Goal: Task Accomplishment & Management: Use online tool/utility

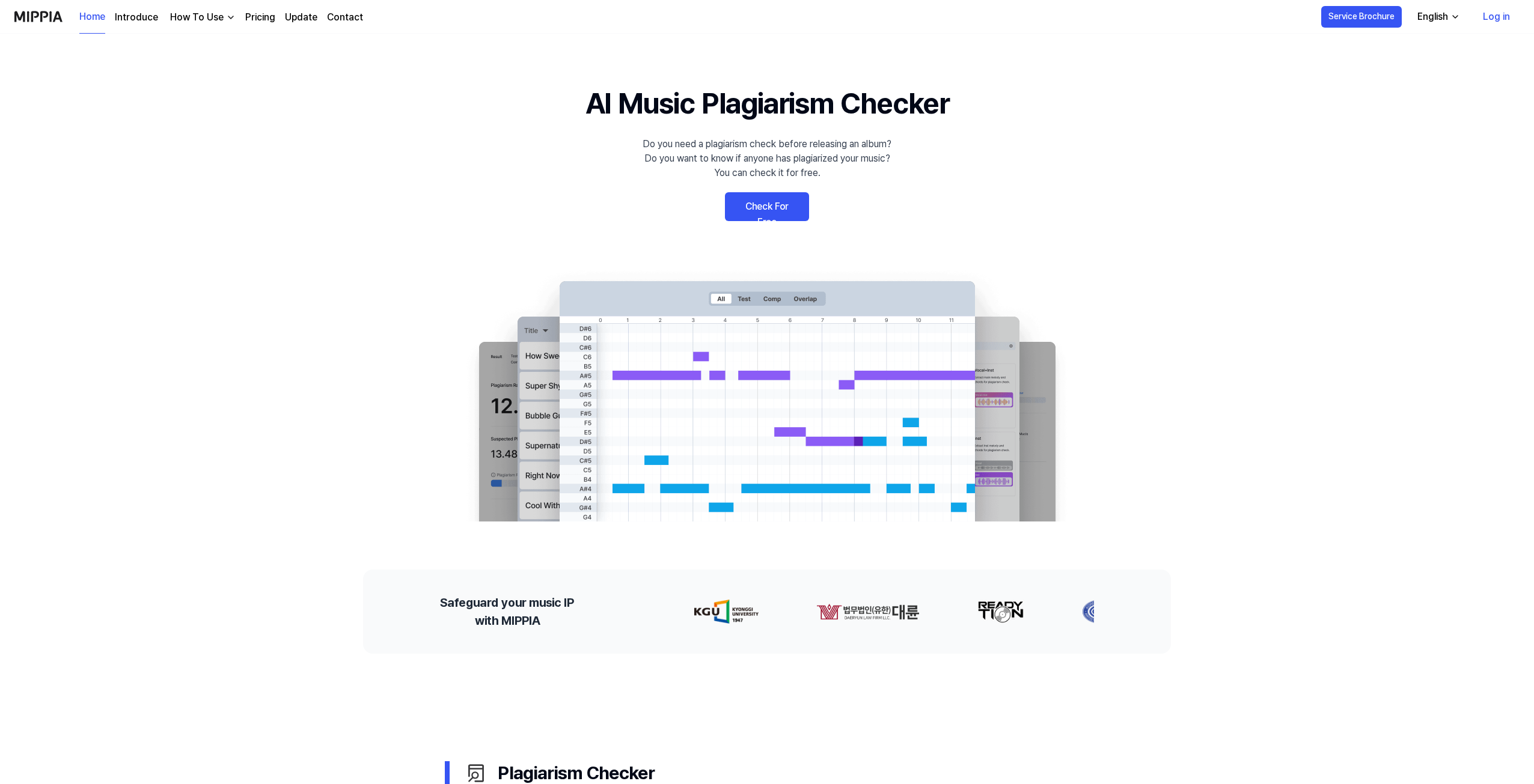
click at [770, 209] on link "Check For Free" at bounding box center [767, 207] width 84 height 29
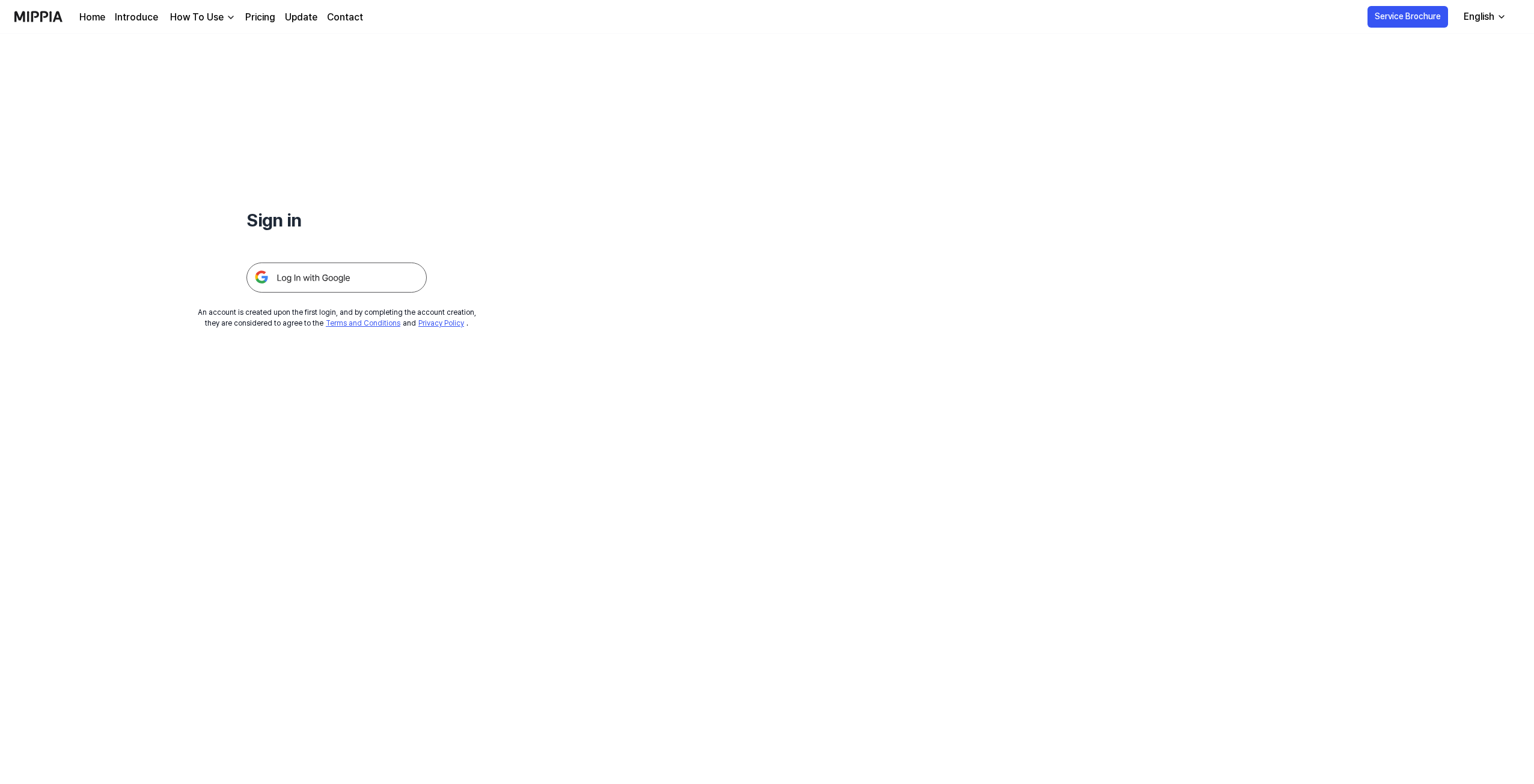
click at [347, 277] on img at bounding box center [337, 277] width 180 height 30
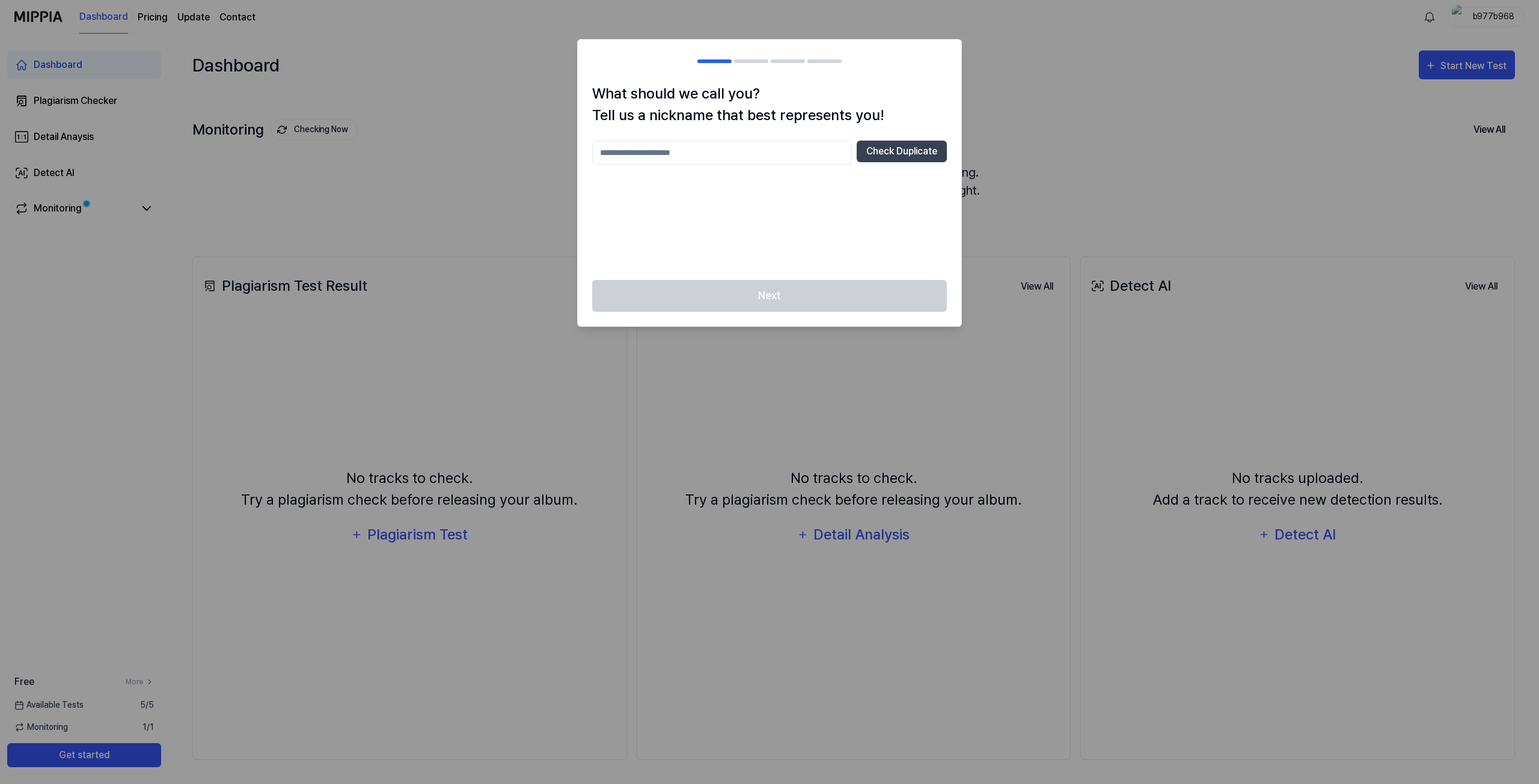
click at [1026, 117] on div at bounding box center [770, 392] width 1539 height 784
click at [802, 266] on div "What should we call you? Tell us a nickname that best represents you! Check Dup…" at bounding box center [770, 182] width 383 height 198
click at [1037, 82] on div at bounding box center [770, 392] width 1539 height 784
click at [782, 156] on input "text" at bounding box center [721, 153] width 259 height 24
type input "*"
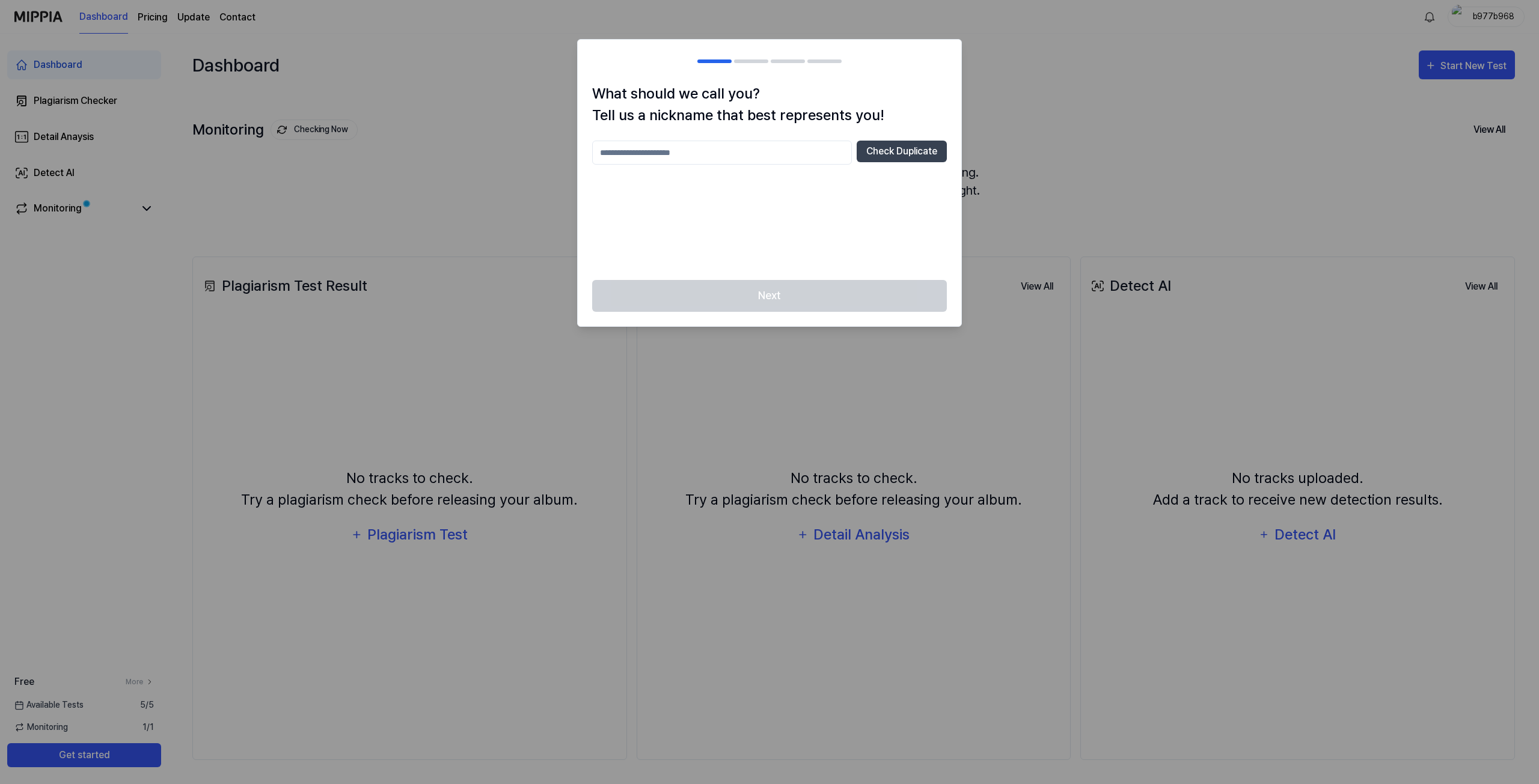
type input "*"
type input "****"
click at [886, 149] on button "Check Duplicate" at bounding box center [901, 151] width 90 height 21
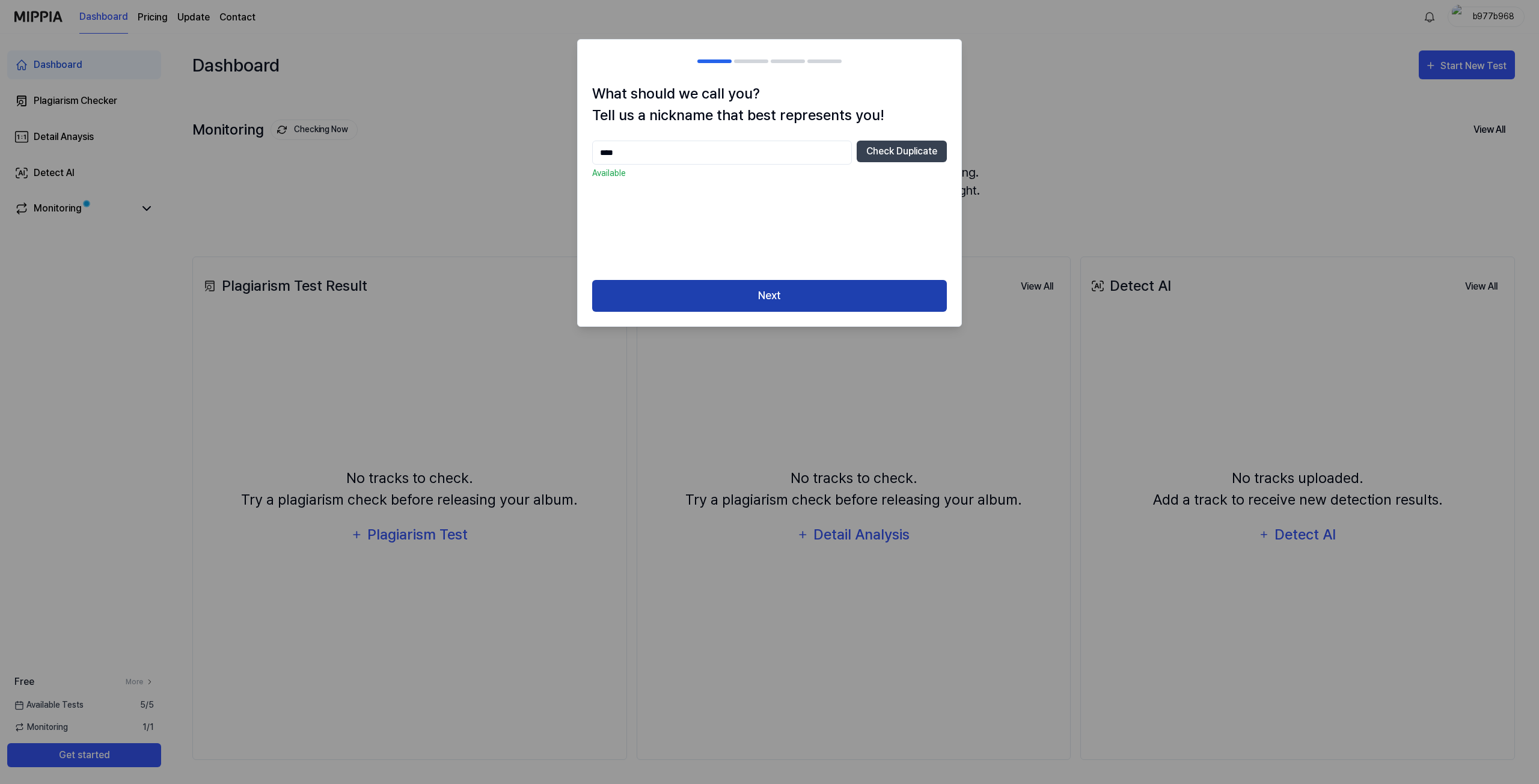
click at [778, 284] on button "Next" at bounding box center [769, 295] width 355 height 32
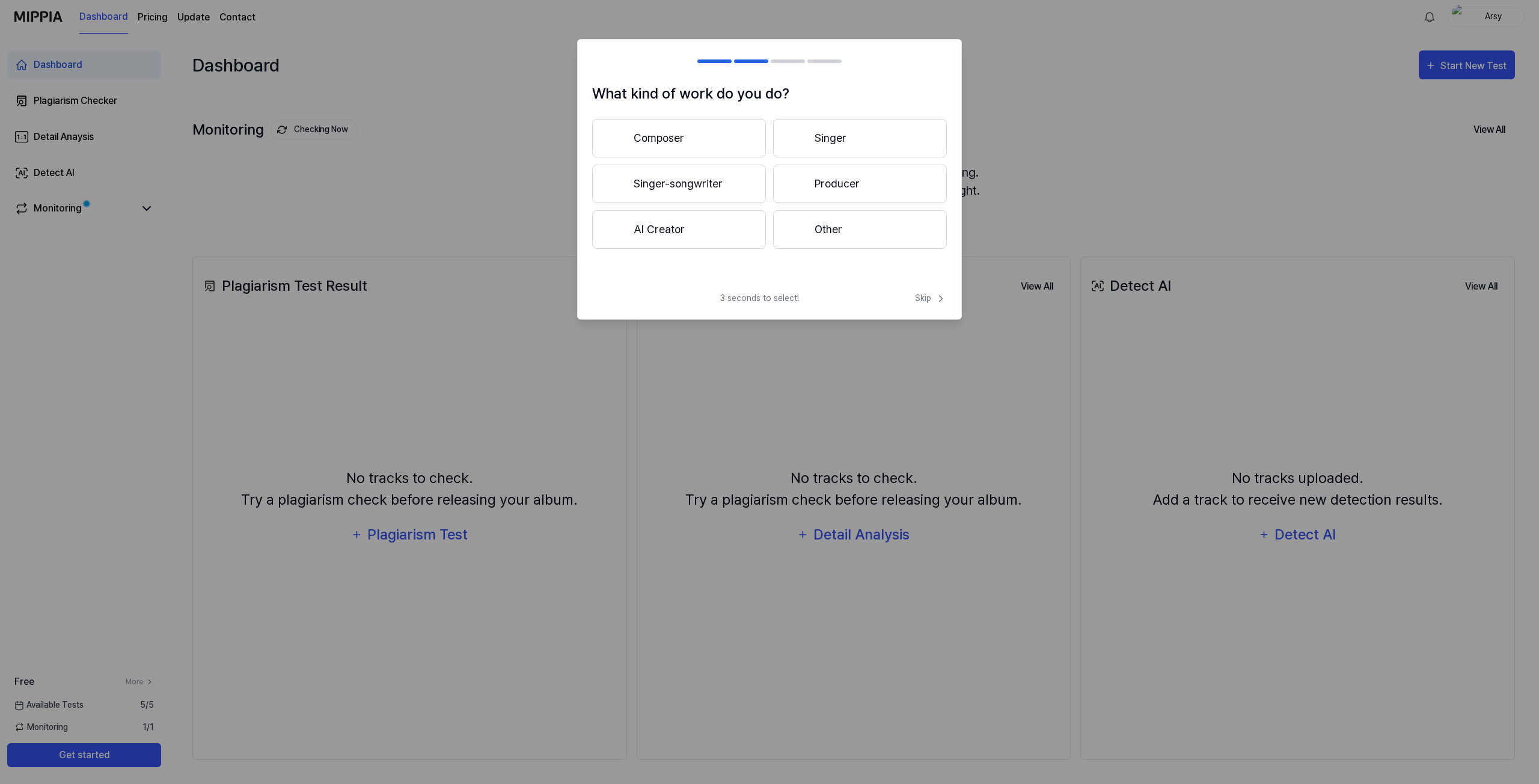
click at [850, 131] on button "Singer" at bounding box center [860, 138] width 173 height 39
click at [922, 301] on span "Skip" at bounding box center [930, 298] width 32 height 13
click at [923, 301] on div "3 seconds to select! Skip" at bounding box center [770, 292] width 383 height 29
click at [922, 299] on div "3 seconds to select! Skip" at bounding box center [770, 292] width 383 height 29
click at [923, 292] on div "3 seconds to select! Skip" at bounding box center [770, 292] width 383 height 29
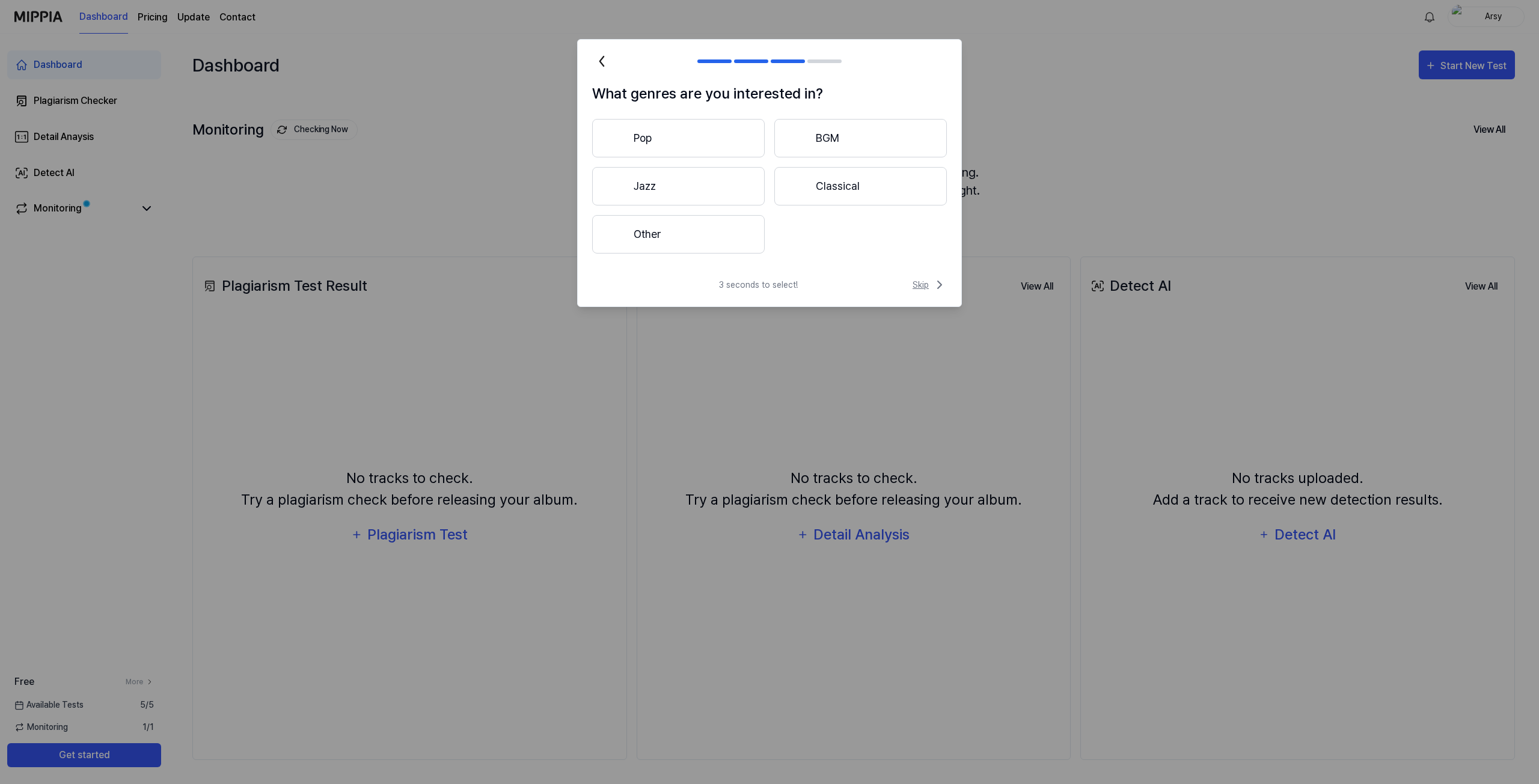
click at [922, 287] on span "Skip" at bounding box center [929, 284] width 34 height 15
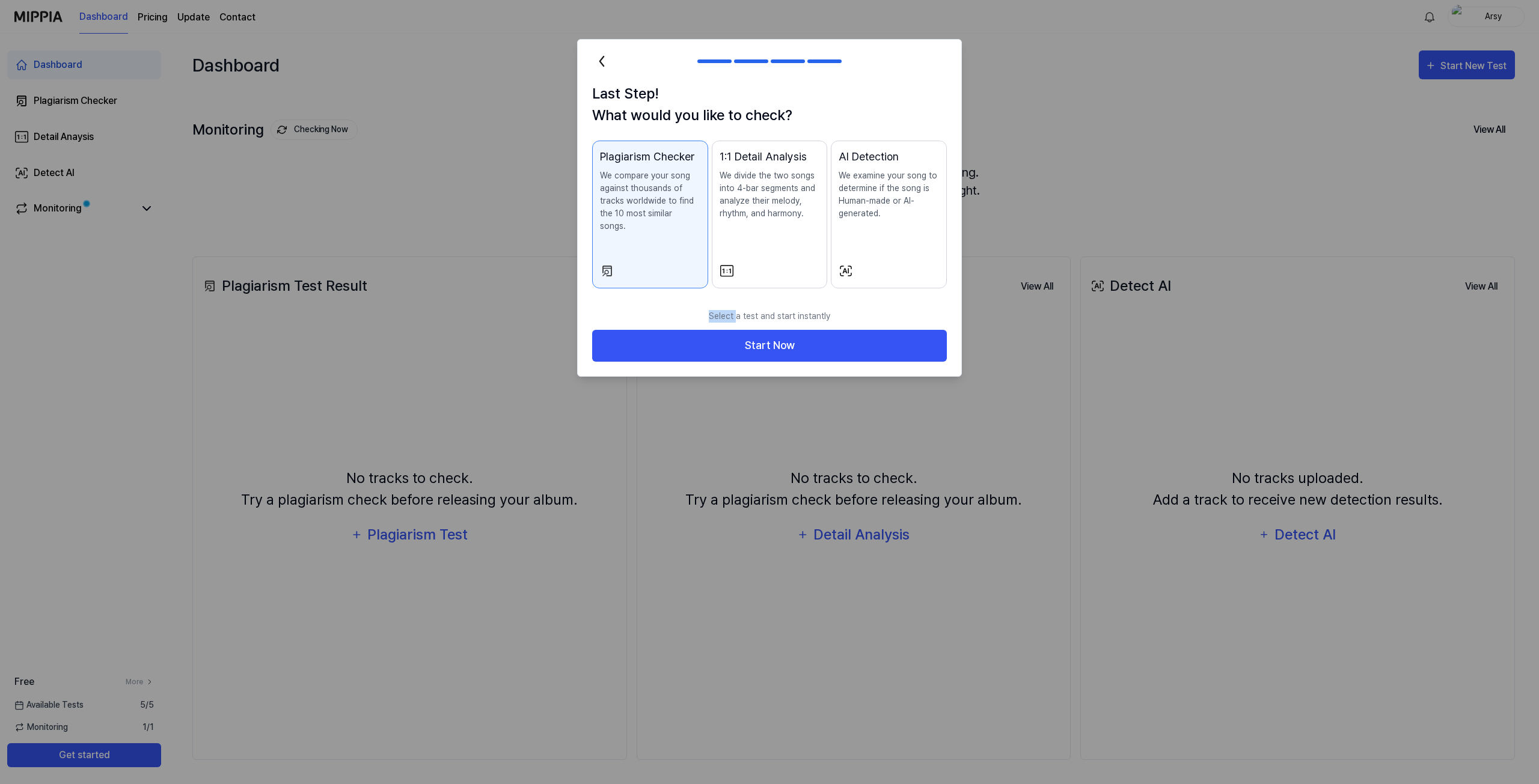
click at [922, 287] on div "Last Step! What would you like to check? Plagiarism Checker We compare your son…" at bounding box center [770, 193] width 383 height 220
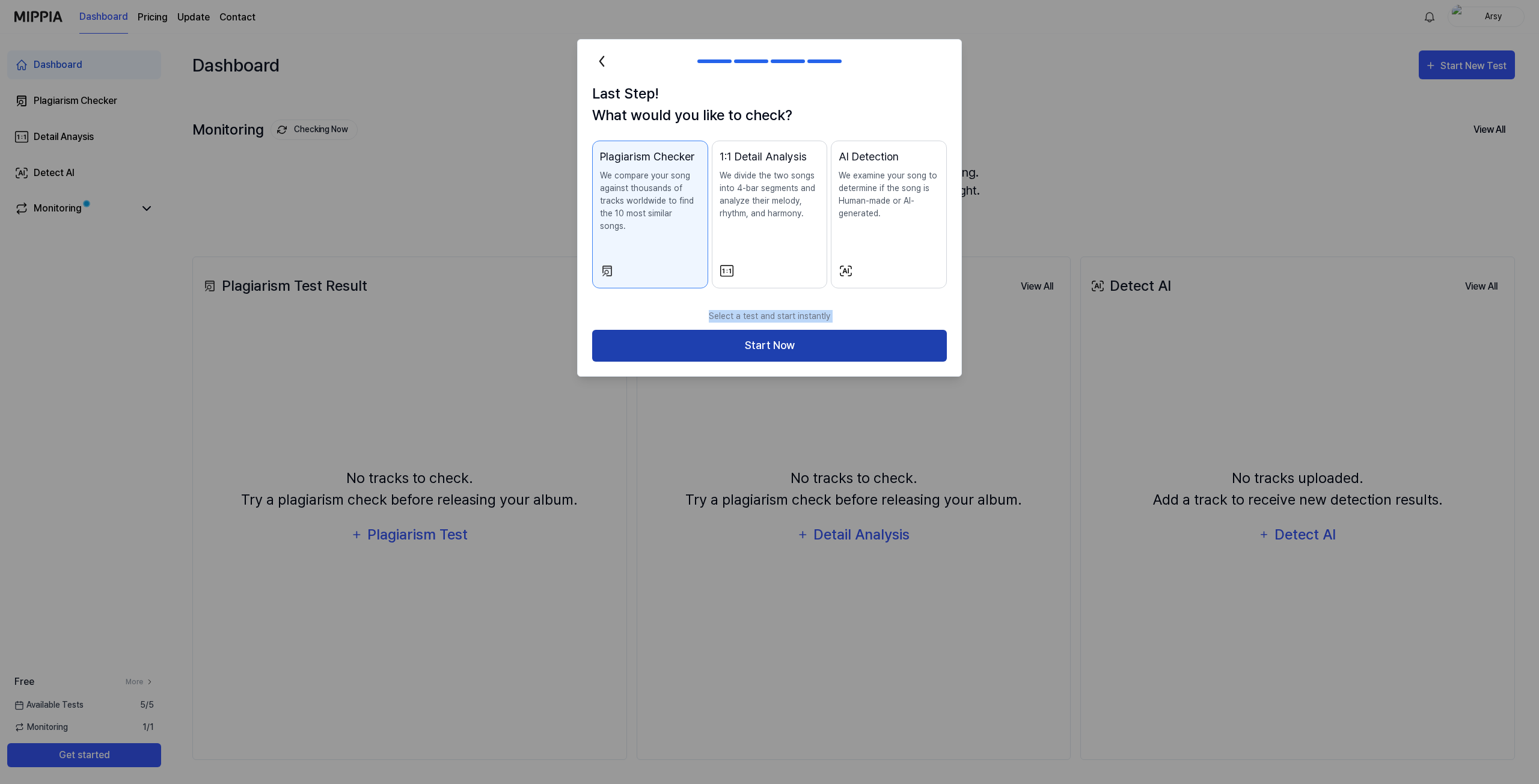
click at [864, 330] on button "Start Now" at bounding box center [769, 345] width 355 height 32
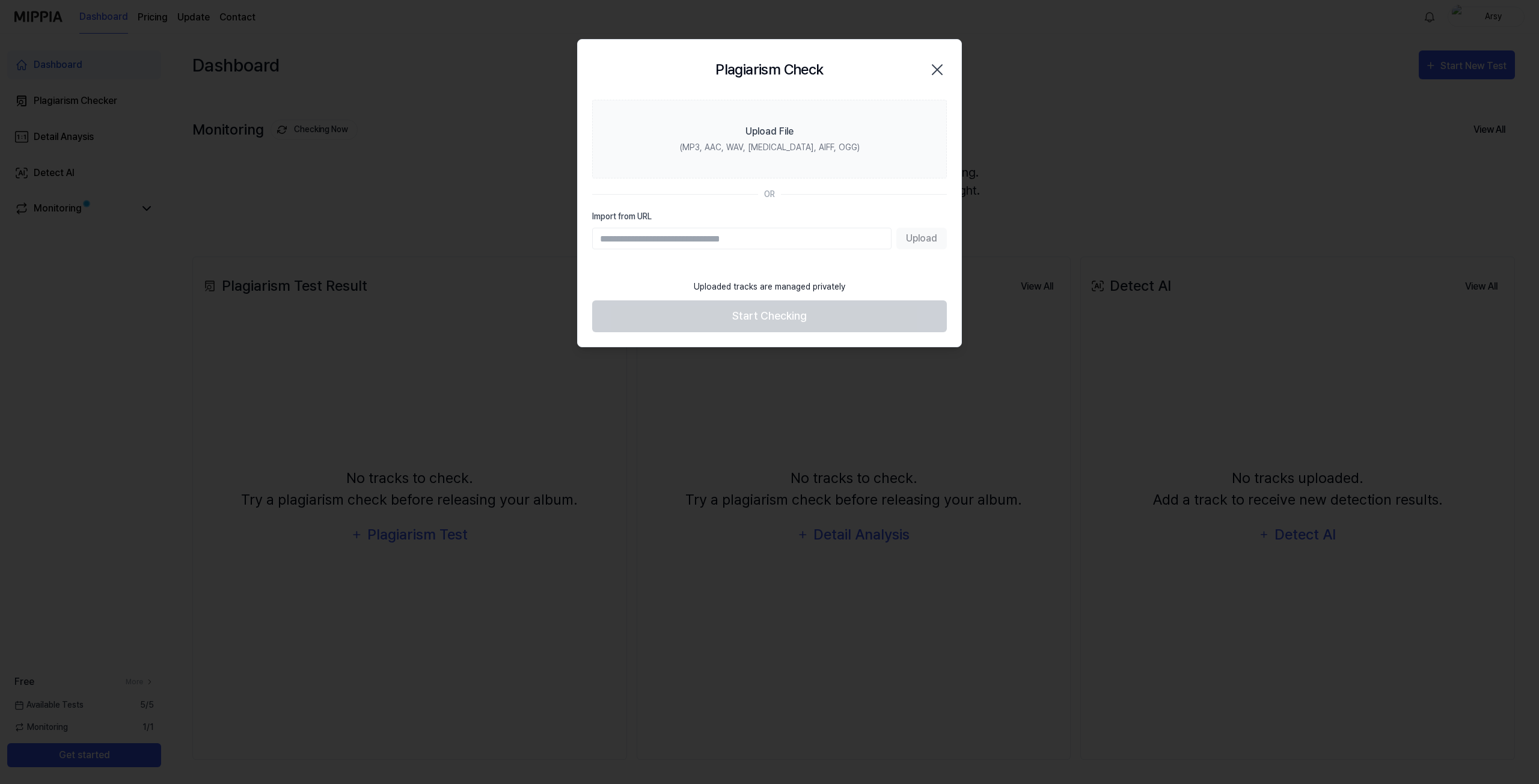
click at [725, 235] on input "Import from URL" at bounding box center [741, 238] width 300 height 21
type input "**********"
drag, startPoint x: 909, startPoint y: 247, endPoint x: 858, endPoint y: 288, distance: 65.4
click at [860, 288] on div "**********" at bounding box center [770, 192] width 385 height 308
click at [904, 276] on footer "Uploaded tracks are managed privately Start Checking" at bounding box center [769, 302] width 355 height 59
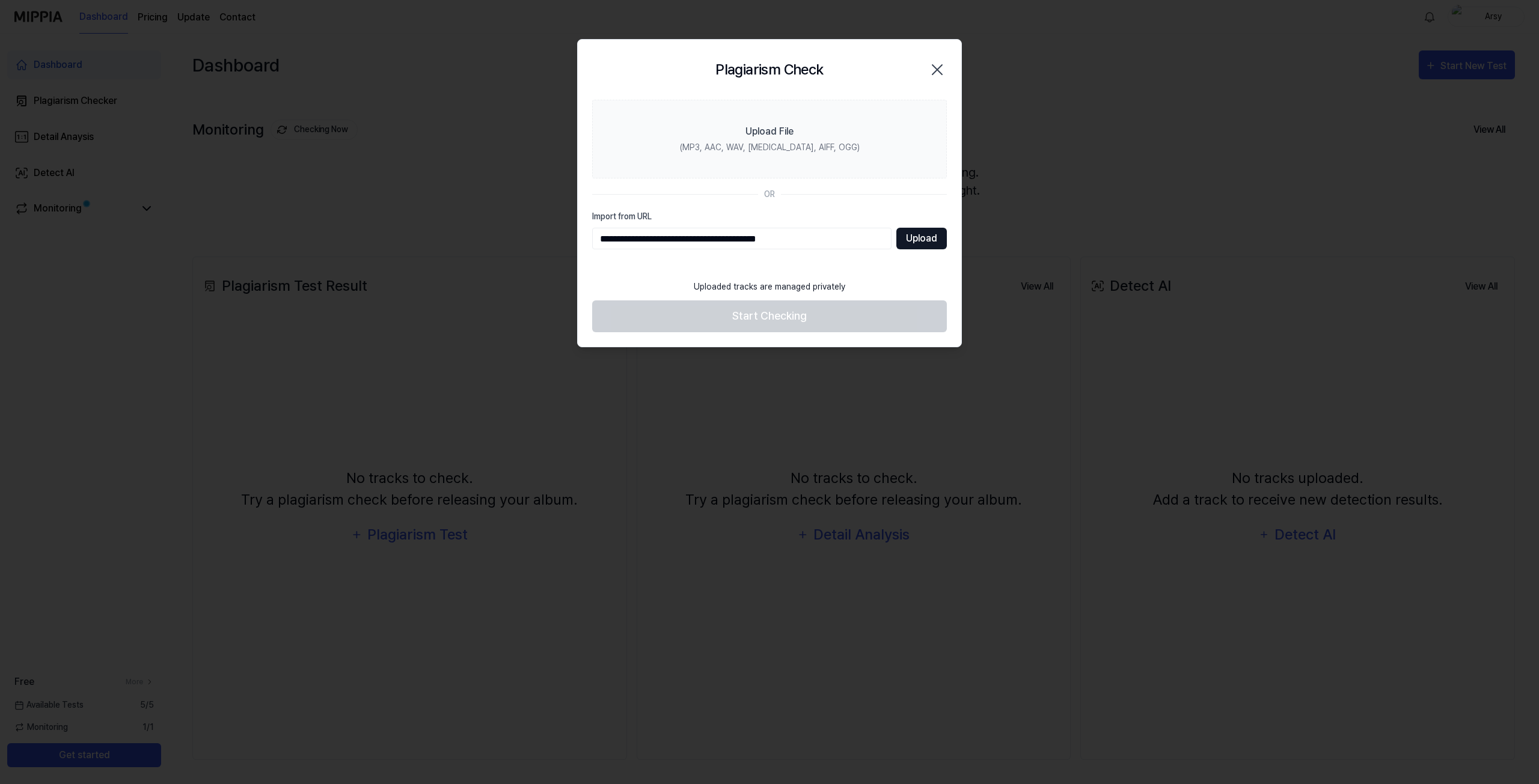
click at [922, 239] on button "Upload" at bounding box center [921, 238] width 51 height 21
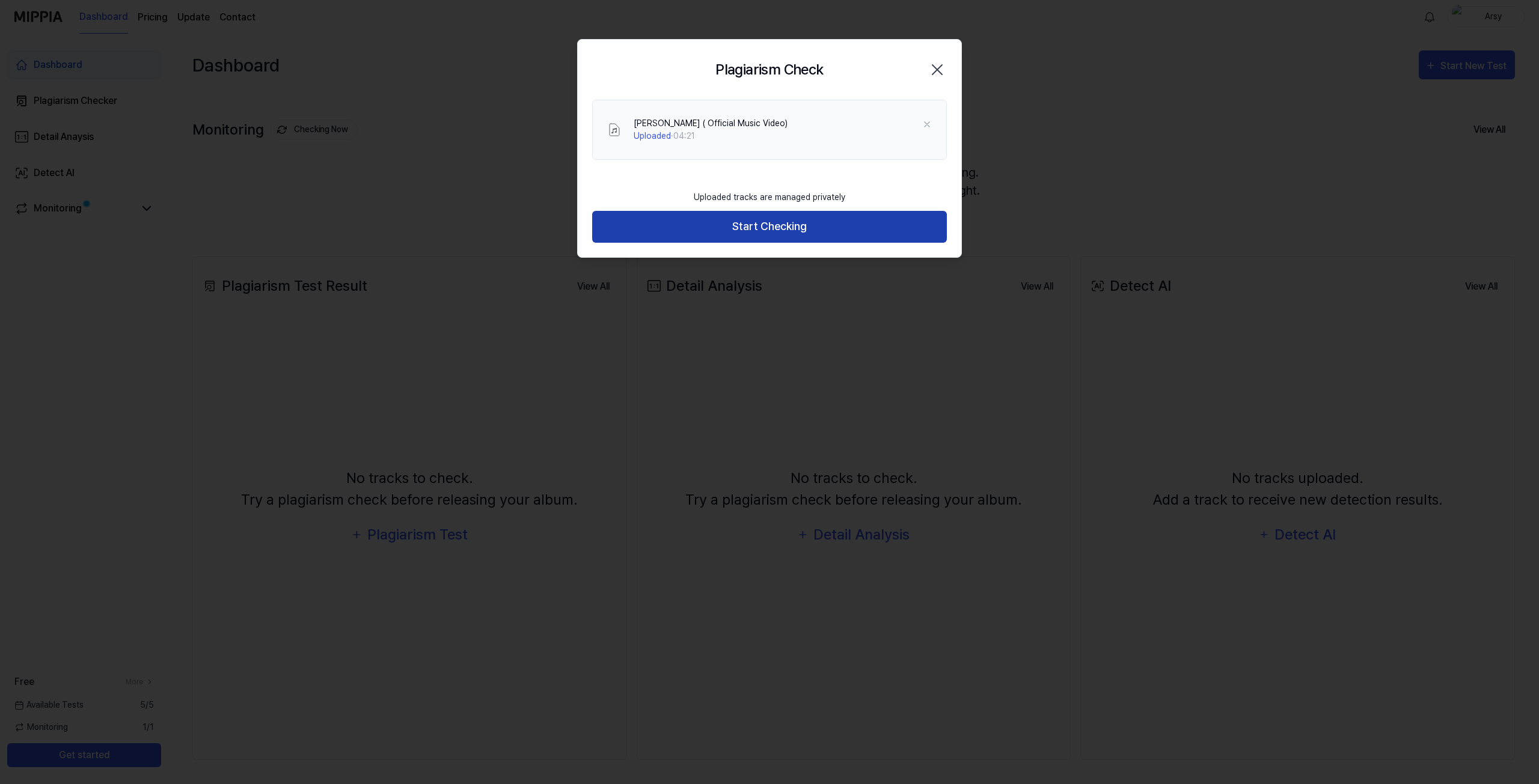
click at [782, 224] on button "Start Checking" at bounding box center [769, 227] width 355 height 32
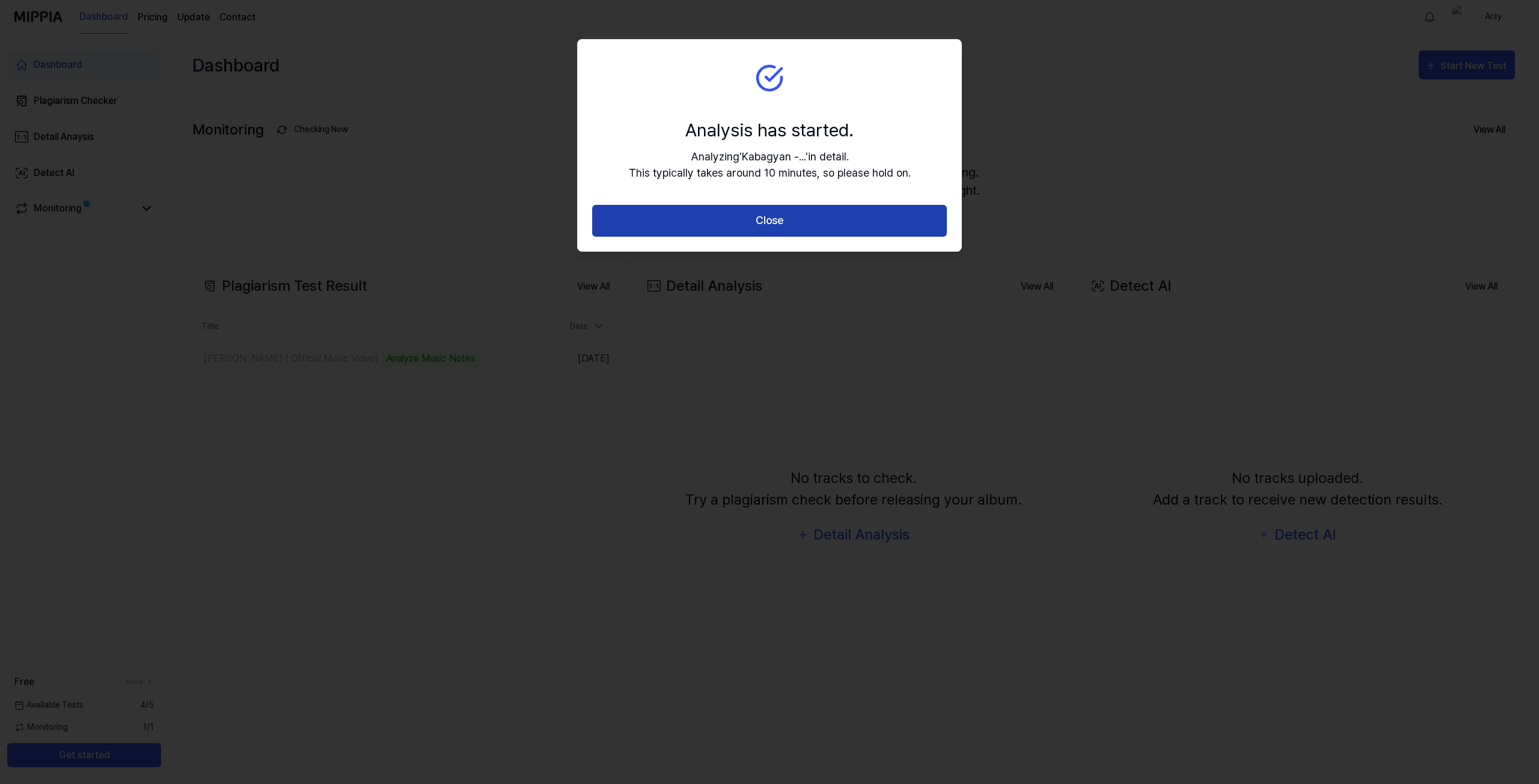
click at [785, 223] on button "Close" at bounding box center [769, 221] width 355 height 32
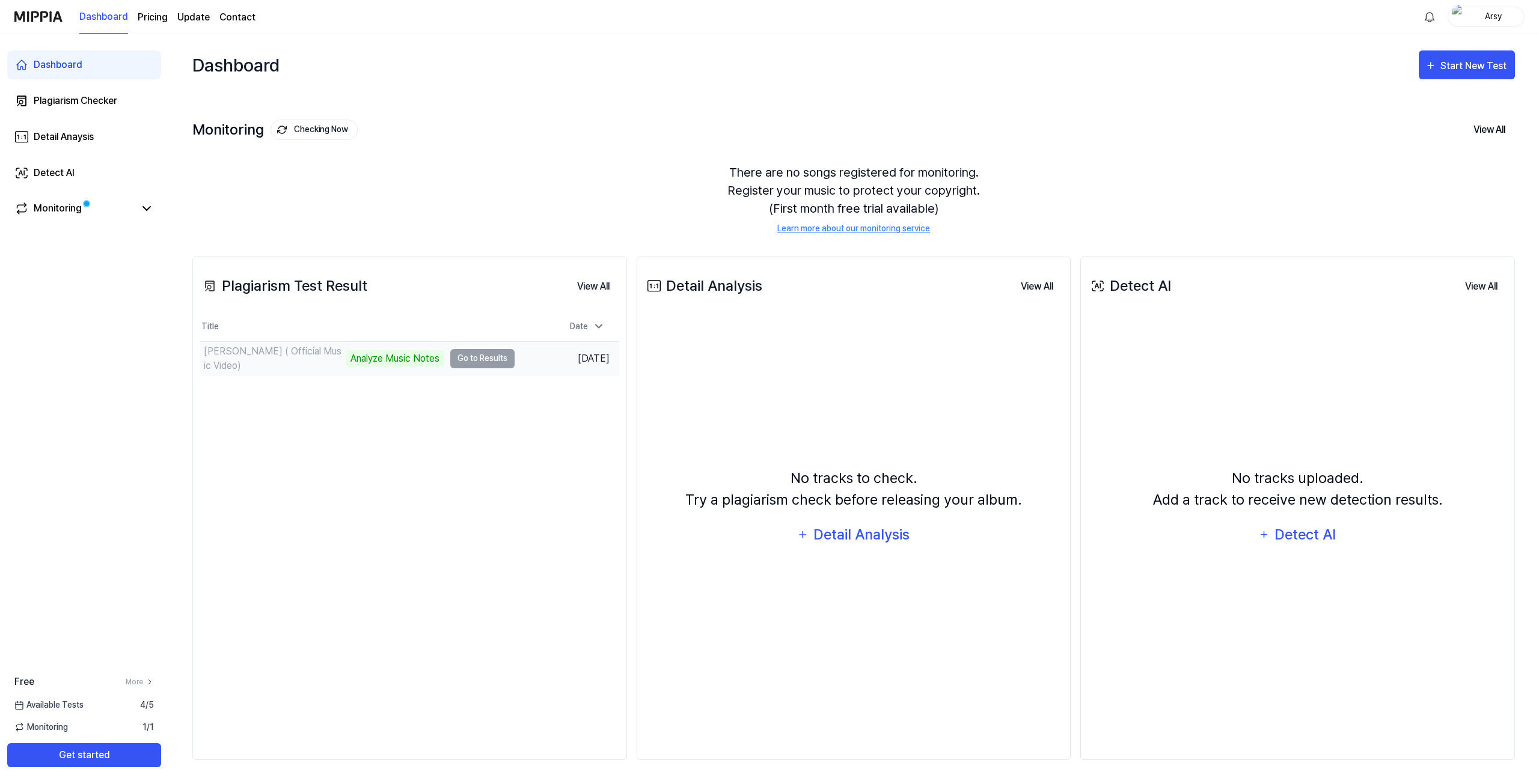
click at [478, 356] on td "[PERSON_NAME] ( Official Music Video) Analyze Music Notes Go to Results" at bounding box center [357, 358] width 314 height 33
drag, startPoint x: 445, startPoint y: 359, endPoint x: 491, endPoint y: 446, distance: 98.4
click at [490, 449] on div "Plagiarism Test Result View All Plagiarism Test Result Title Date Kabagyan - Sa…" at bounding box center [410, 508] width 435 height 503
click at [502, 436] on div "Plagiarism Test Result View All Plagiarism Test Result Title Date Kabagyan - Sa…" at bounding box center [410, 508] width 435 height 503
click at [333, 362] on div "[PERSON_NAME] ( Official Music Video)" at bounding box center [273, 359] width 139 height 29
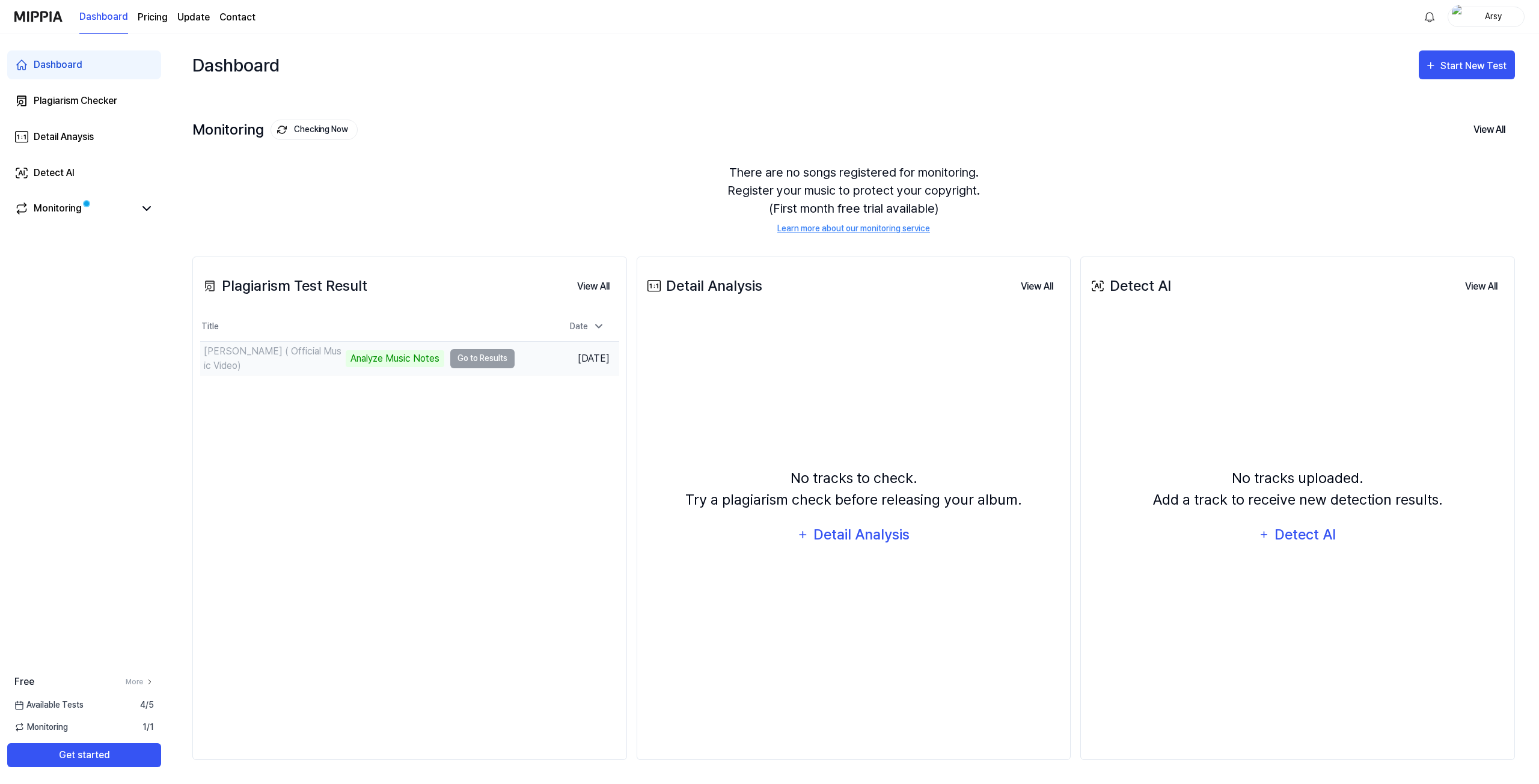
click at [476, 361] on td "[PERSON_NAME] ( Official Music Video) Analyze Music Notes Go to Results" at bounding box center [357, 358] width 314 height 33
drag, startPoint x: 476, startPoint y: 361, endPoint x: 494, endPoint y: 348, distance: 22.2
click at [477, 360] on td "[PERSON_NAME] ( Official Music Video) Analyze Music Notes Go to Results" at bounding box center [357, 358] width 314 height 33
click at [425, 368] on div "[PERSON_NAME] ( Official Music Video) Analyze Music Notes" at bounding box center [322, 359] width 244 height 29
click at [427, 353] on div "Analyze Music Notes" at bounding box center [394, 359] width 99 height 17
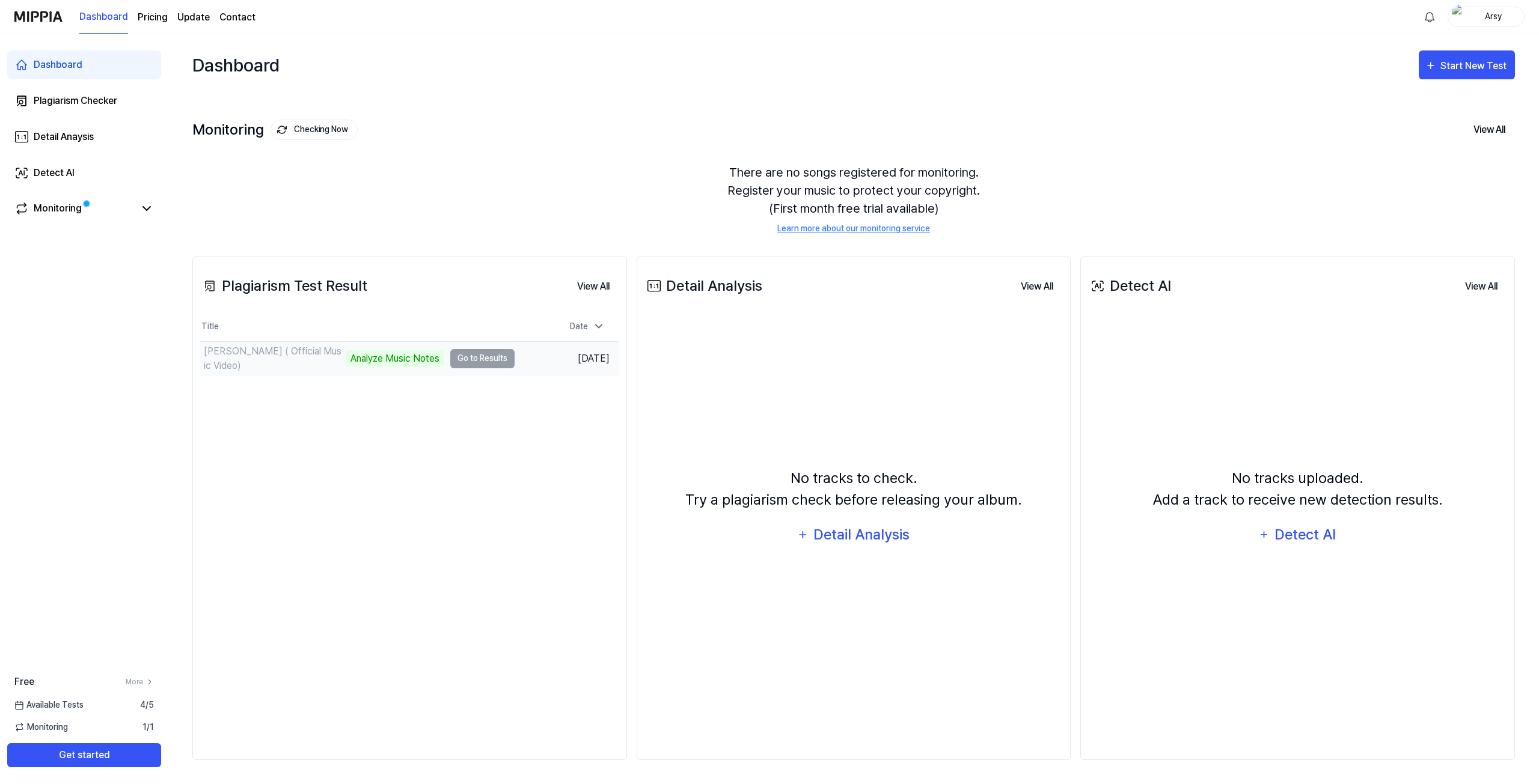
click at [476, 353] on td "[PERSON_NAME] ( Official Music Video) Analyze Music Notes Go to Results" at bounding box center [357, 358] width 314 height 33
click at [617, 410] on div "Plagiarism Test Result View All Plagiarism Test Result Title Date Kabagyan - Sa…" at bounding box center [410, 508] width 435 height 503
click at [490, 351] on td "[PERSON_NAME] ( Official Music Video) Analyze Music Notes Go to Results" at bounding box center [357, 358] width 314 height 33
click at [492, 351] on td "[PERSON_NAME] ( Official Music Video) Analyze Music Notes Go to Results" at bounding box center [357, 358] width 314 height 33
click at [907, 341] on div "No tracks to check. Try a plagiarism check before releasing your album. Detail …" at bounding box center [854, 508] width 419 height 374
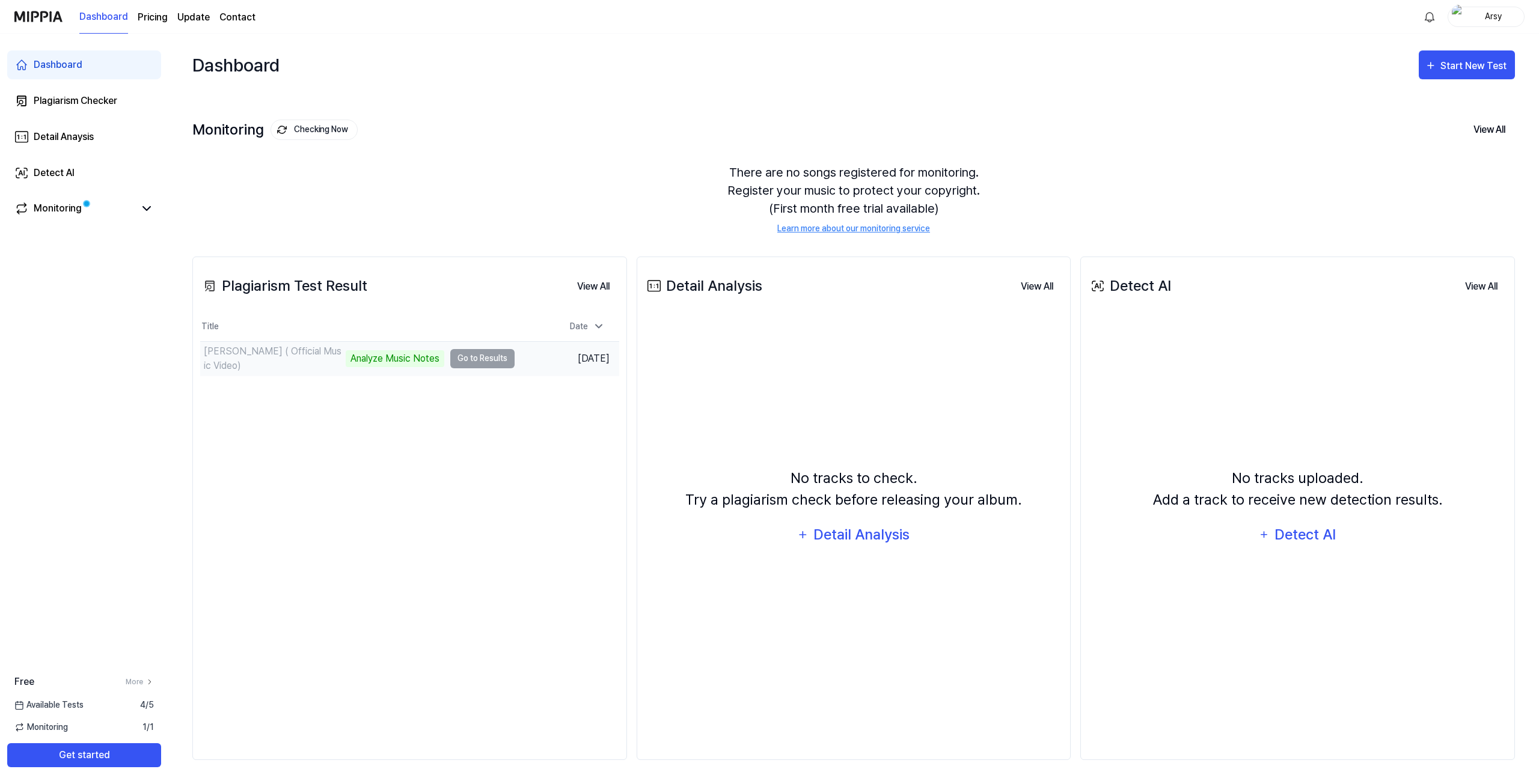
click at [433, 357] on div "Analyze Music Notes" at bounding box center [394, 359] width 99 height 17
click at [461, 362] on button "Go to Results" at bounding box center [482, 359] width 64 height 19
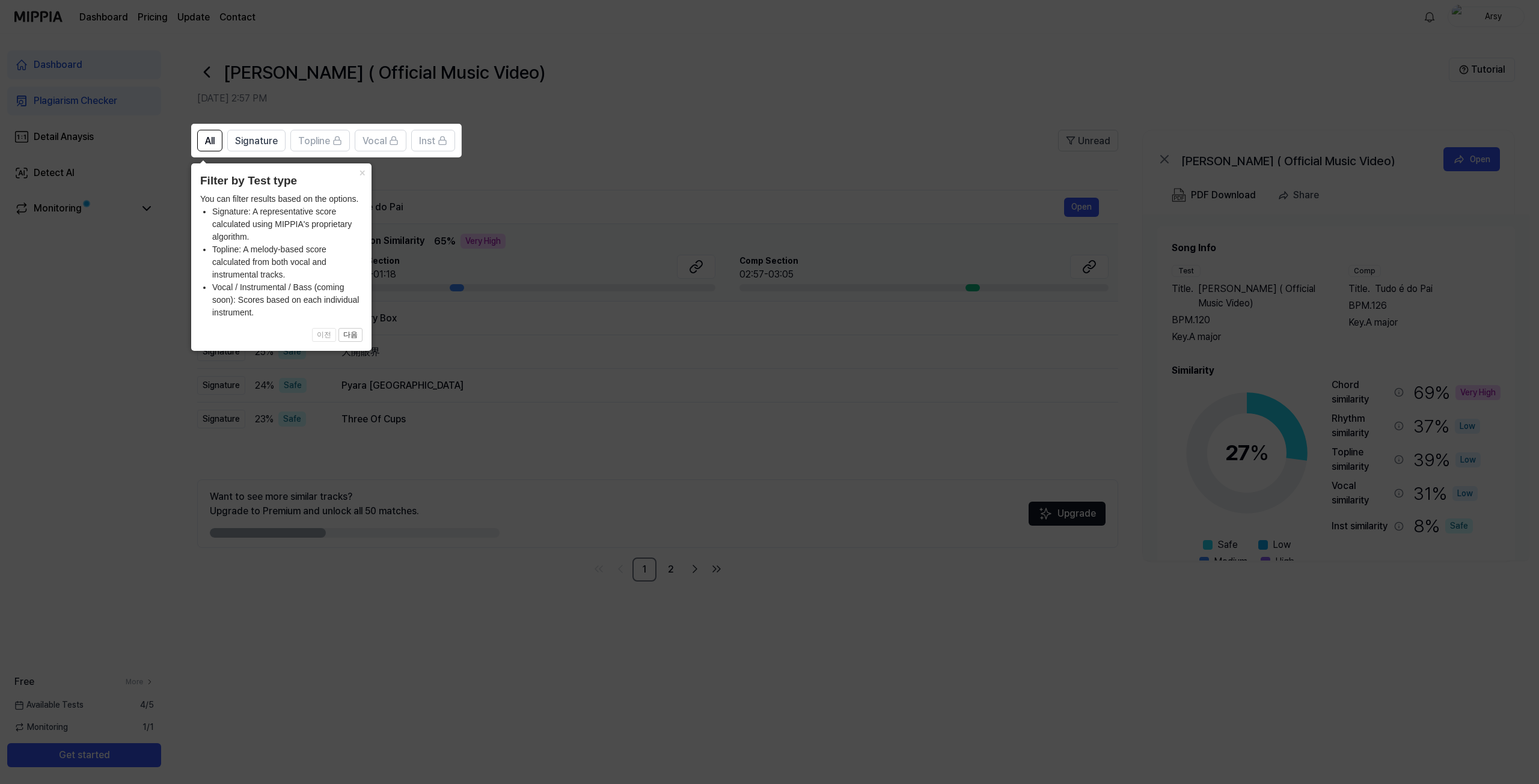
click at [527, 383] on icon at bounding box center [770, 392] width 1539 height 784
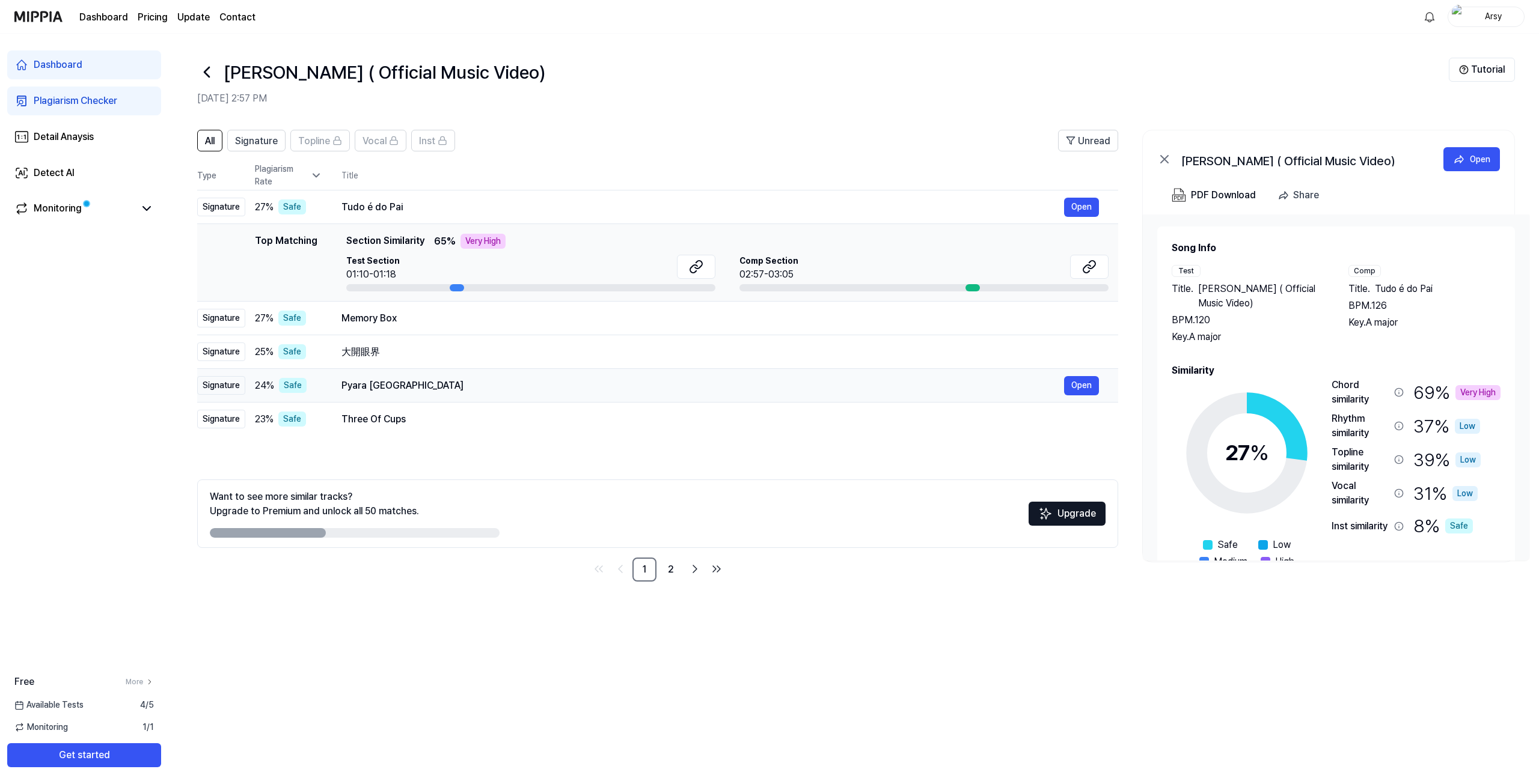
click at [393, 380] on div "Pyara [GEOGRAPHIC_DATA]" at bounding box center [702, 386] width 722 height 15
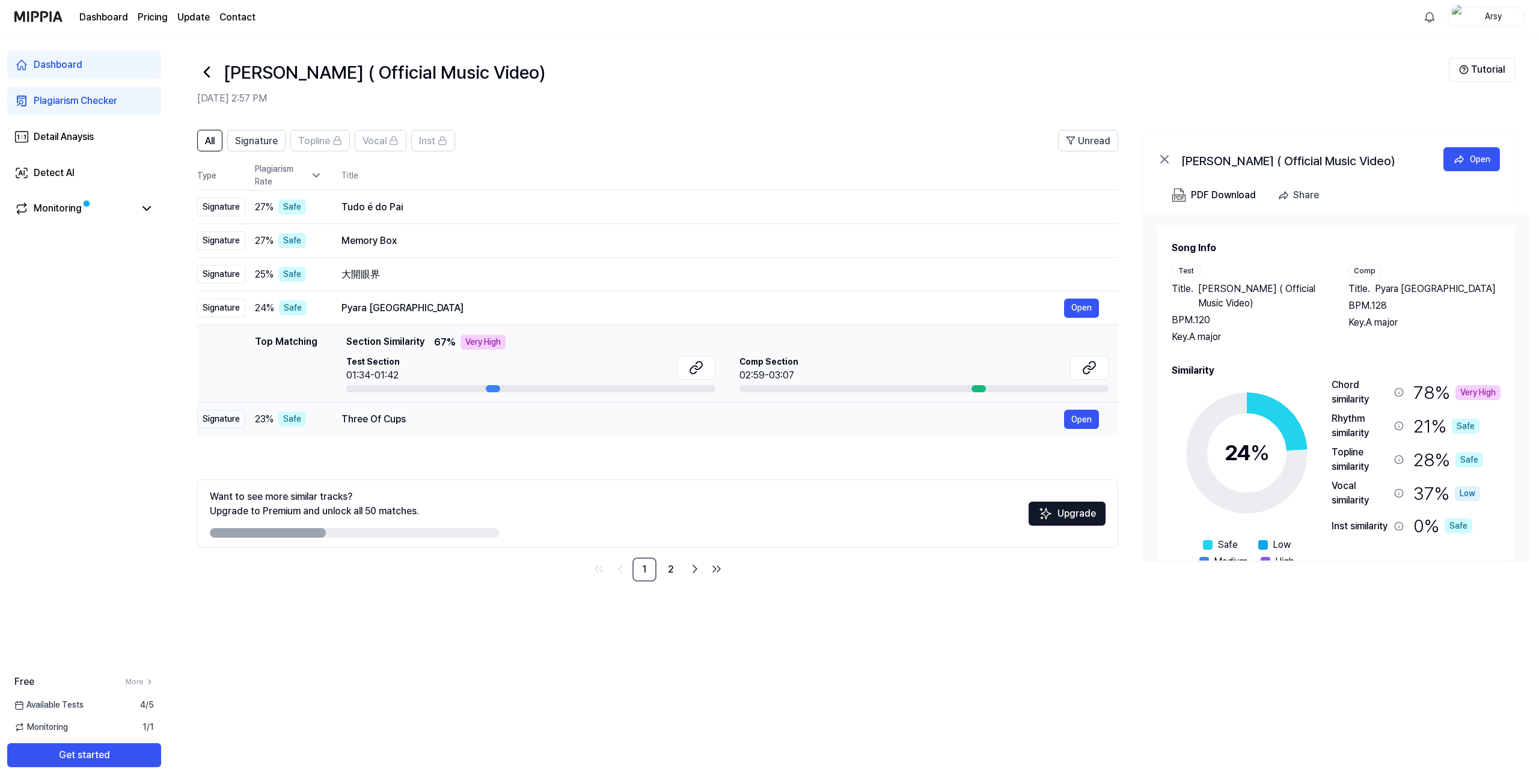
click at [389, 417] on div "Three Of Cups" at bounding box center [702, 419] width 722 height 15
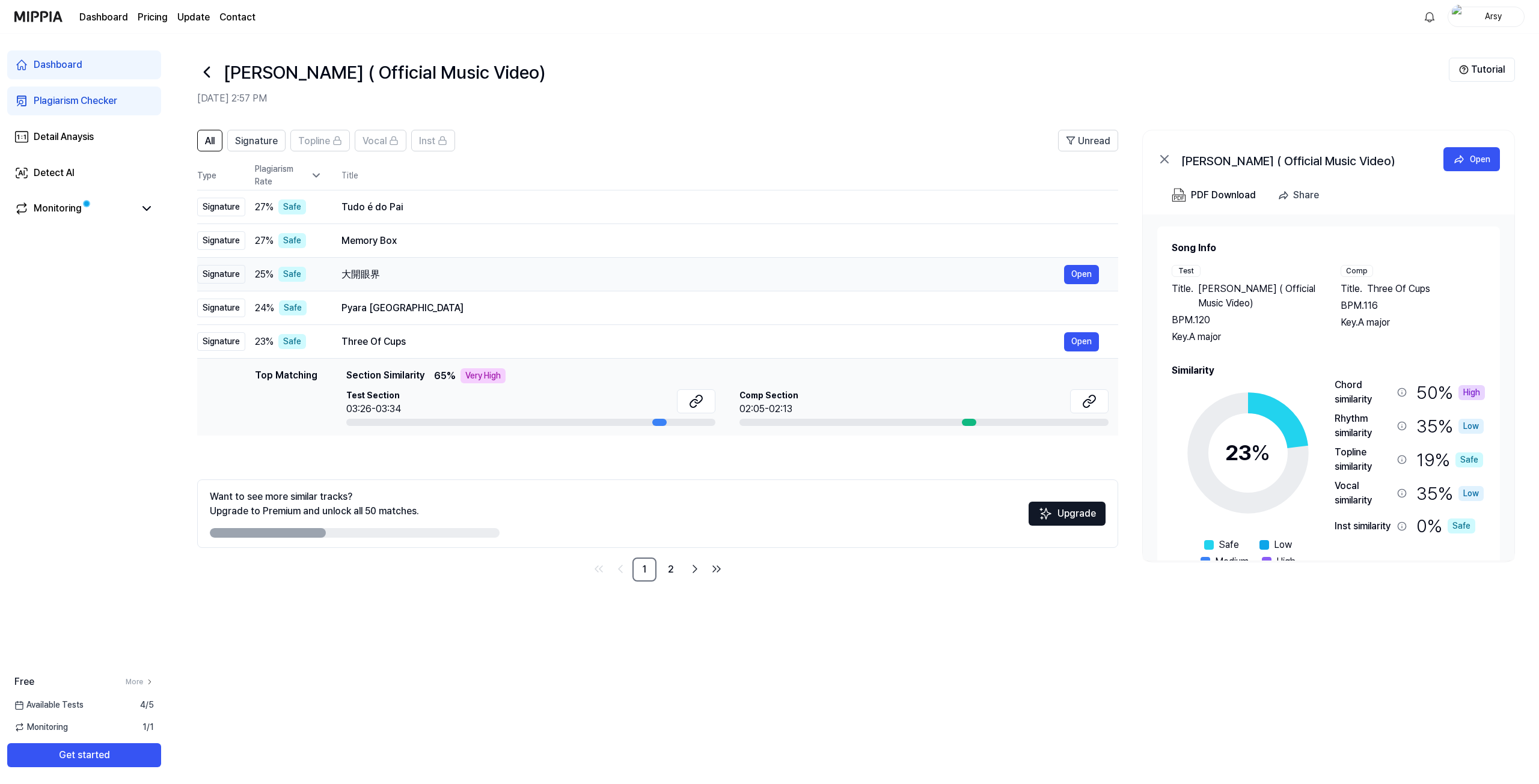
click at [368, 285] on td "大開眼界 Open" at bounding box center [720, 274] width 796 height 33
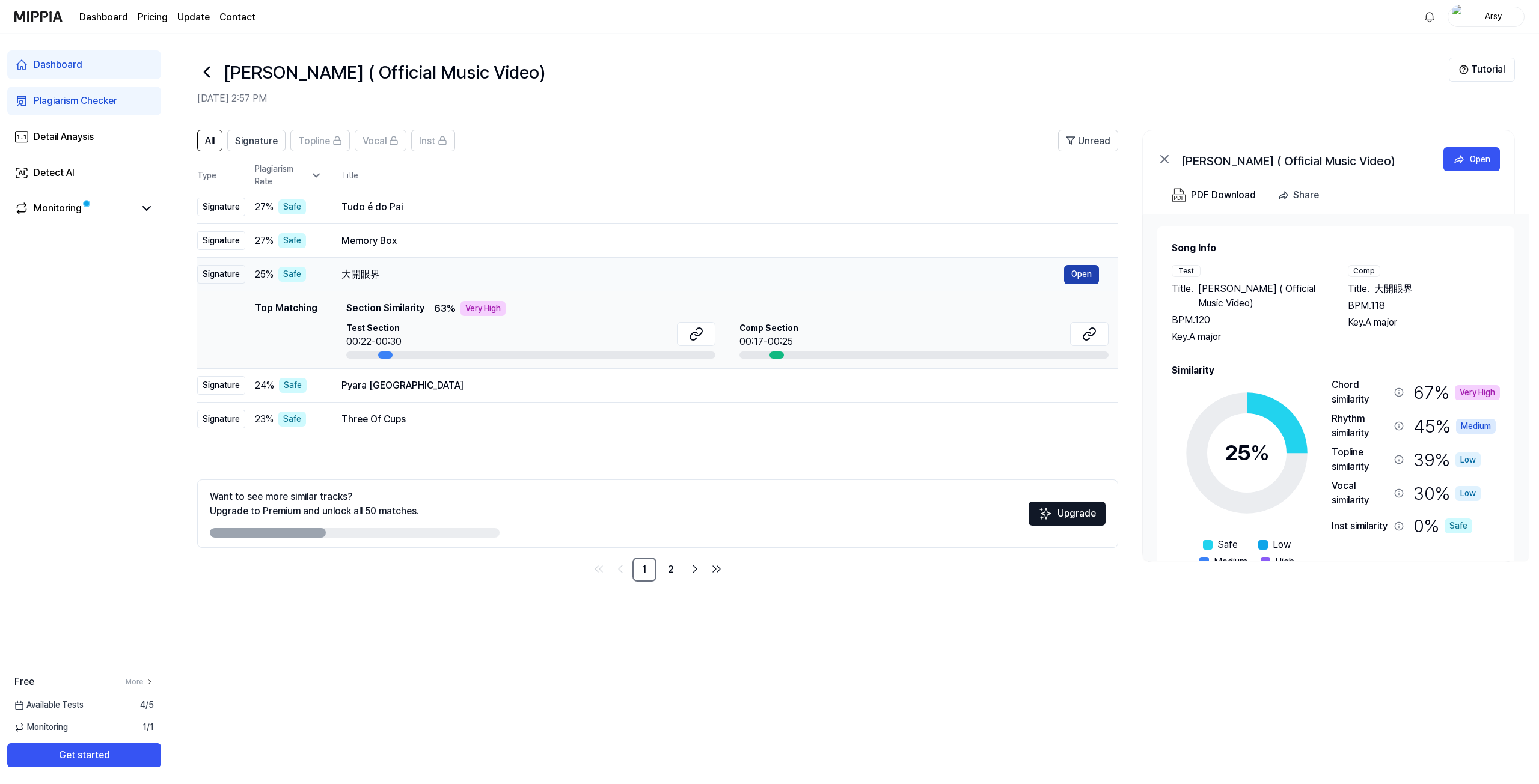
click at [1077, 277] on button "Open" at bounding box center [1081, 275] width 35 height 19
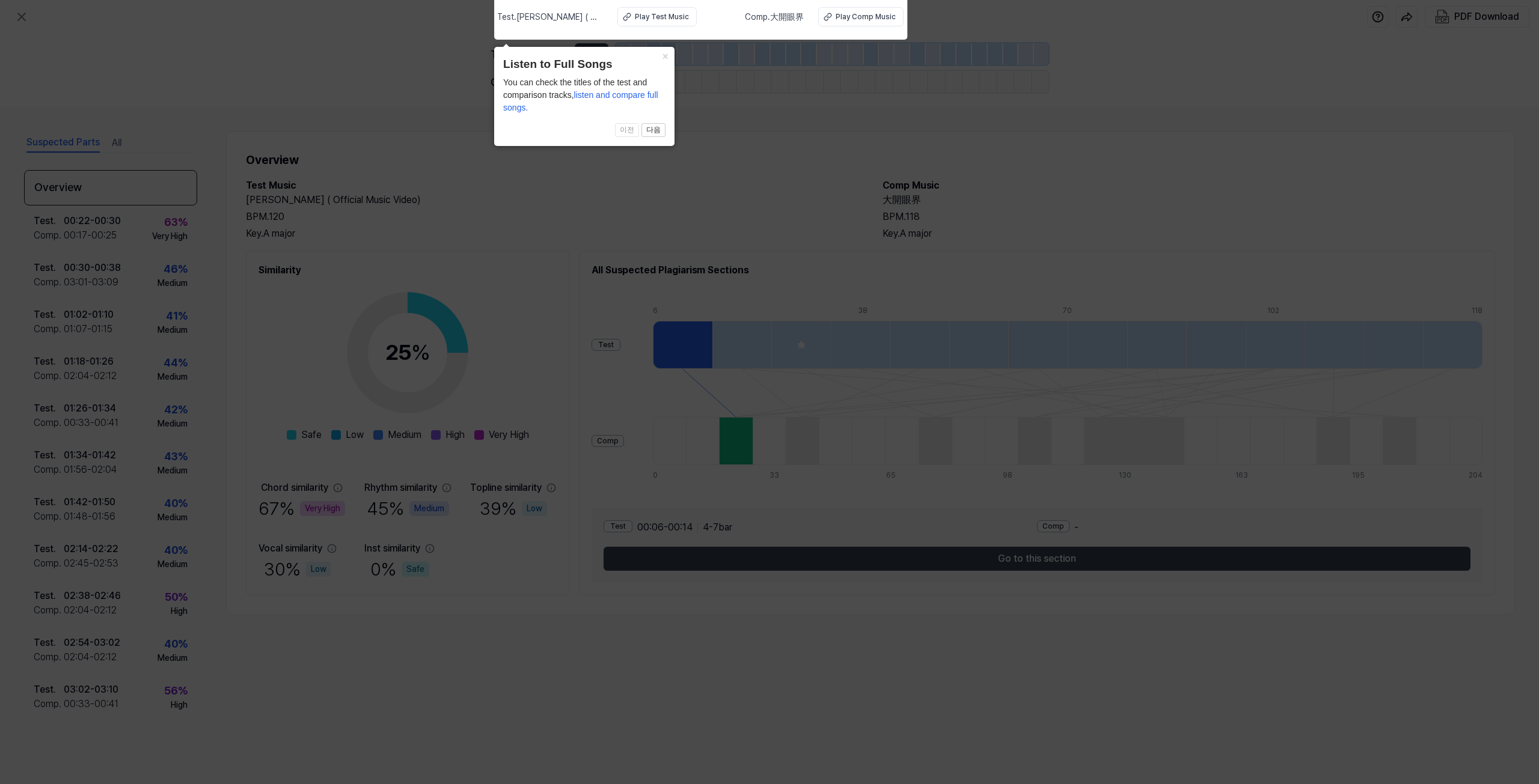
click at [785, 178] on icon at bounding box center [770, 389] width 1539 height 790
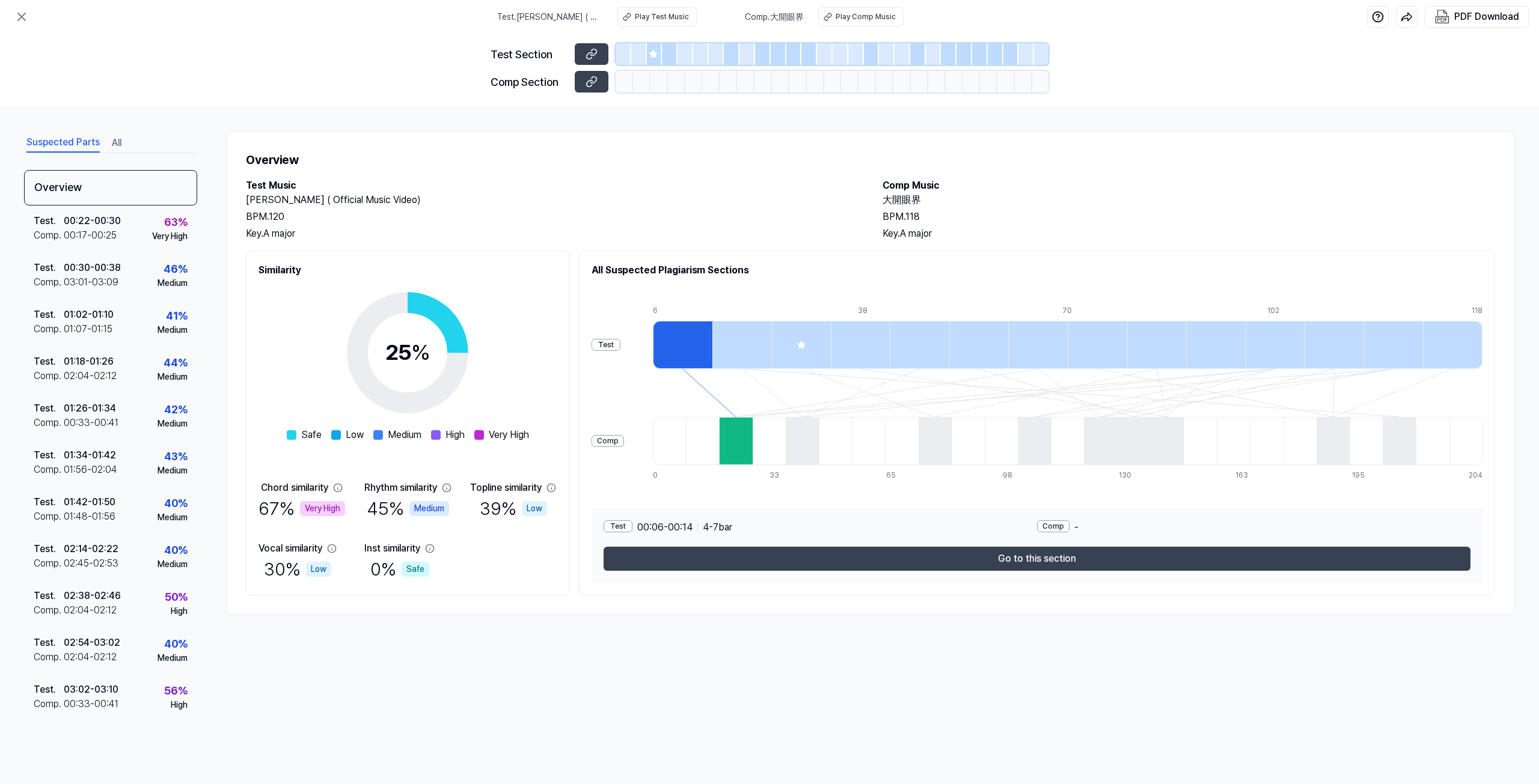
click at [719, 441] on div at bounding box center [702, 441] width 33 height 48
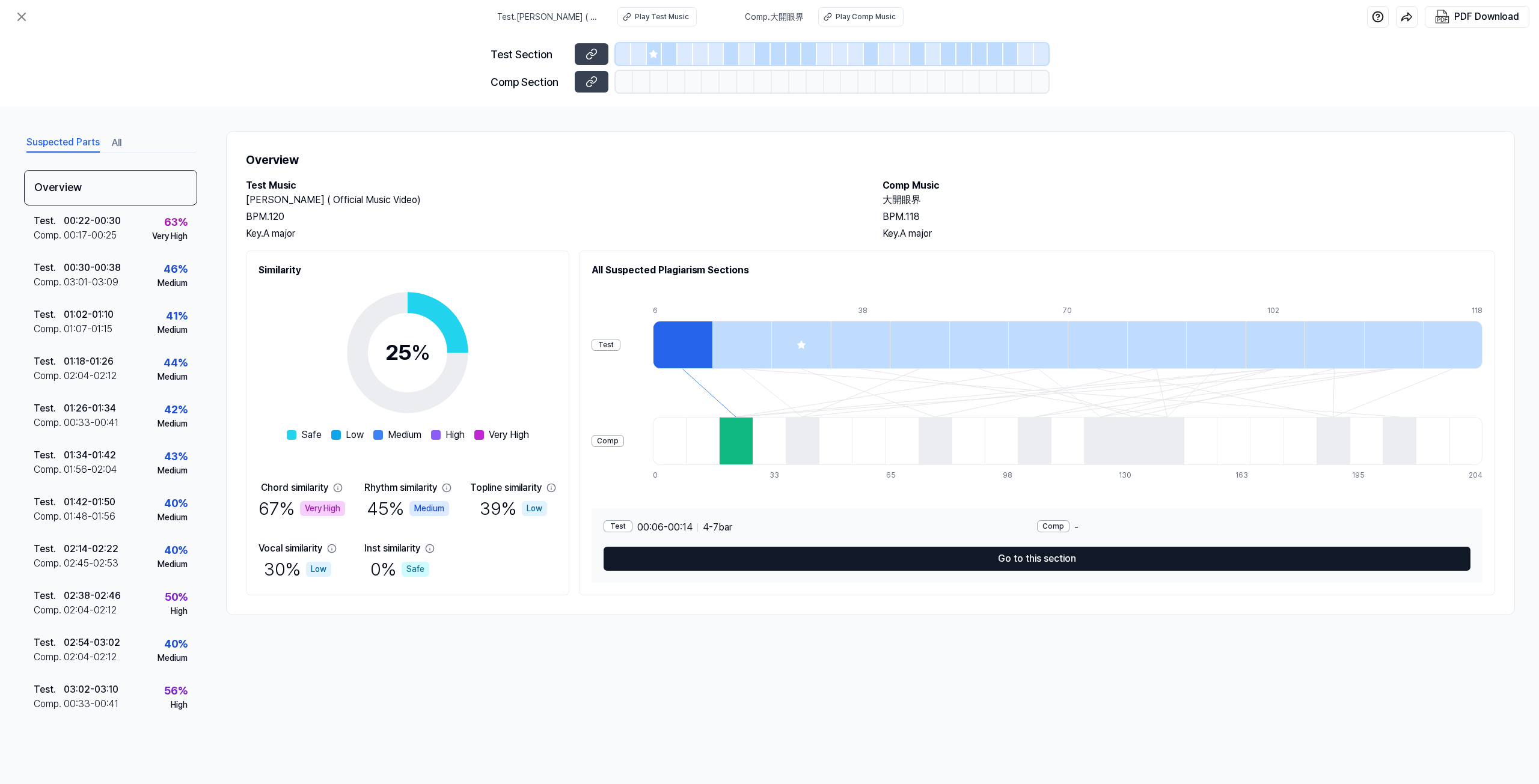
click at [915, 556] on button "Go to this section" at bounding box center [1037, 559] width 867 height 24
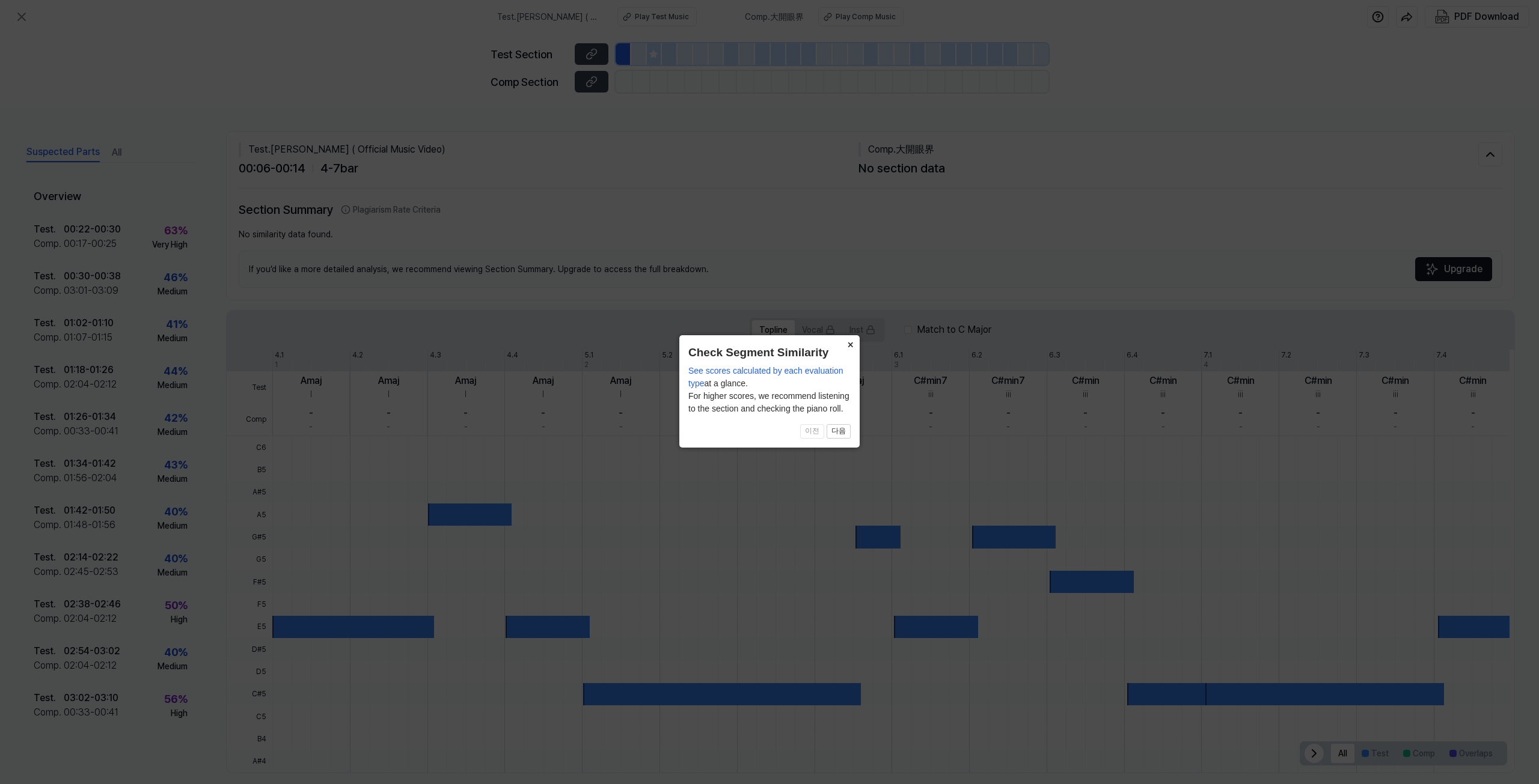
click at [849, 341] on button "×" at bounding box center [849, 343] width 19 height 17
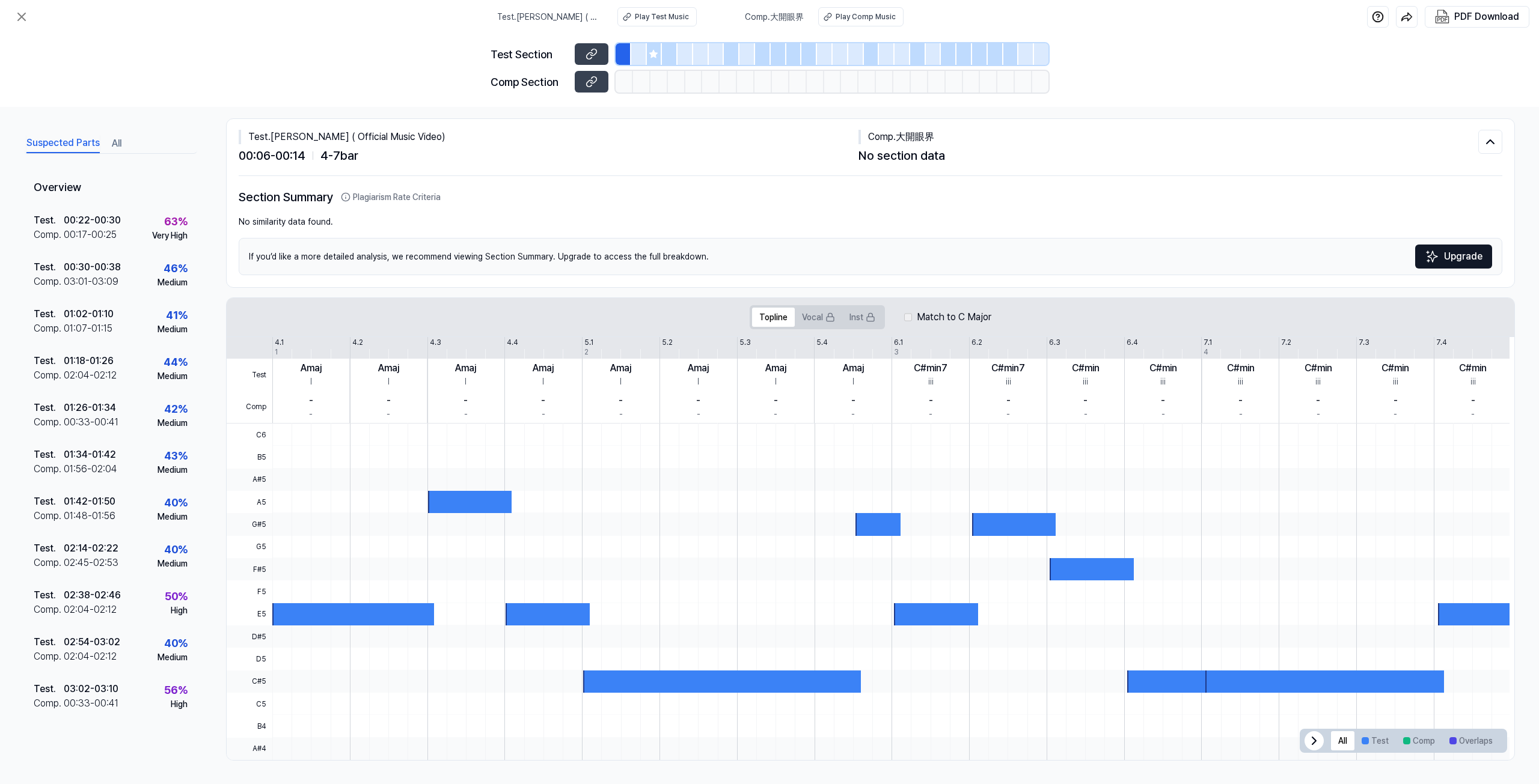
scroll to position [13, 0]
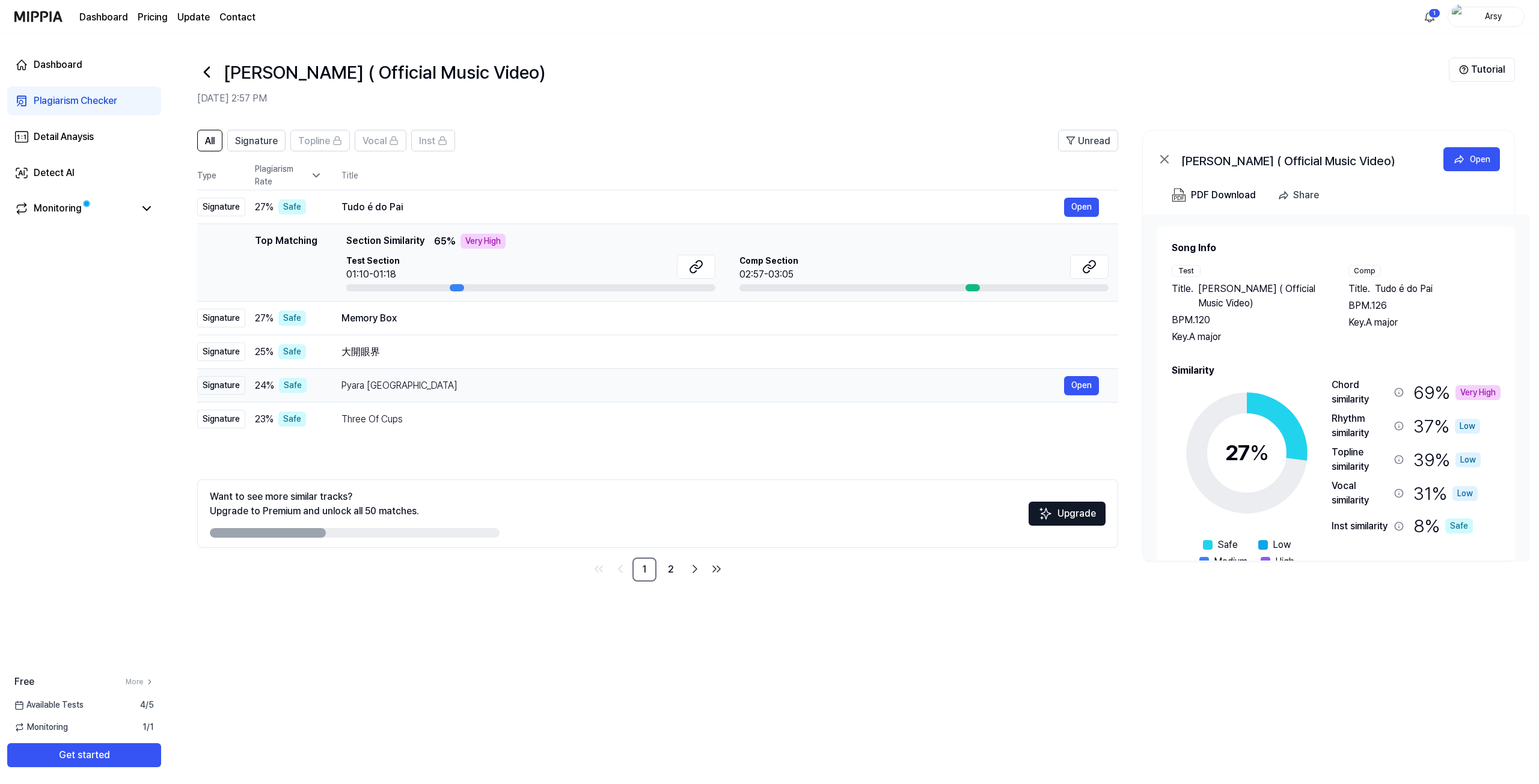
click at [210, 381] on div "Signature" at bounding box center [222, 386] width 48 height 19
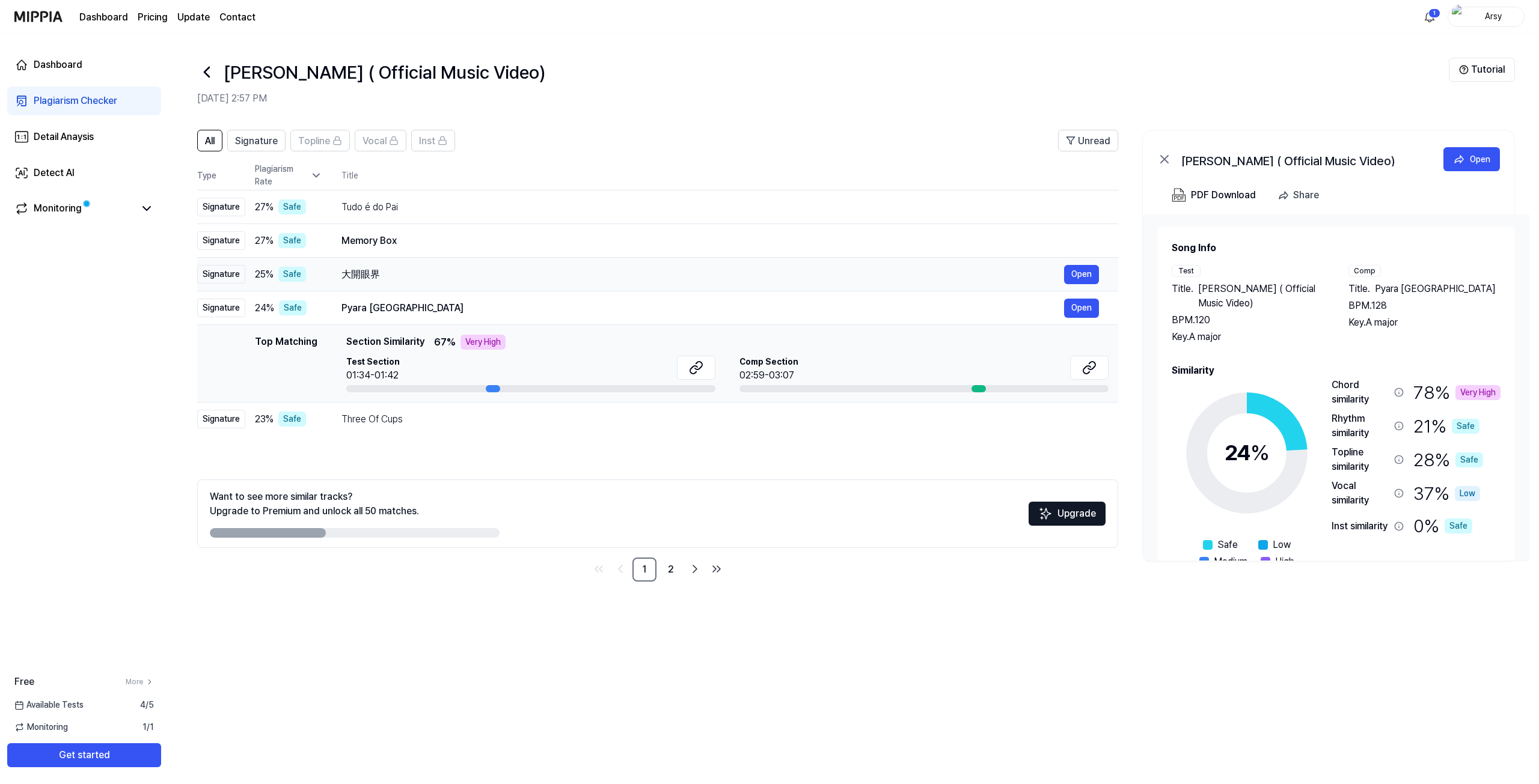
click at [413, 285] on td "大開眼界 Open" at bounding box center [720, 274] width 796 height 33
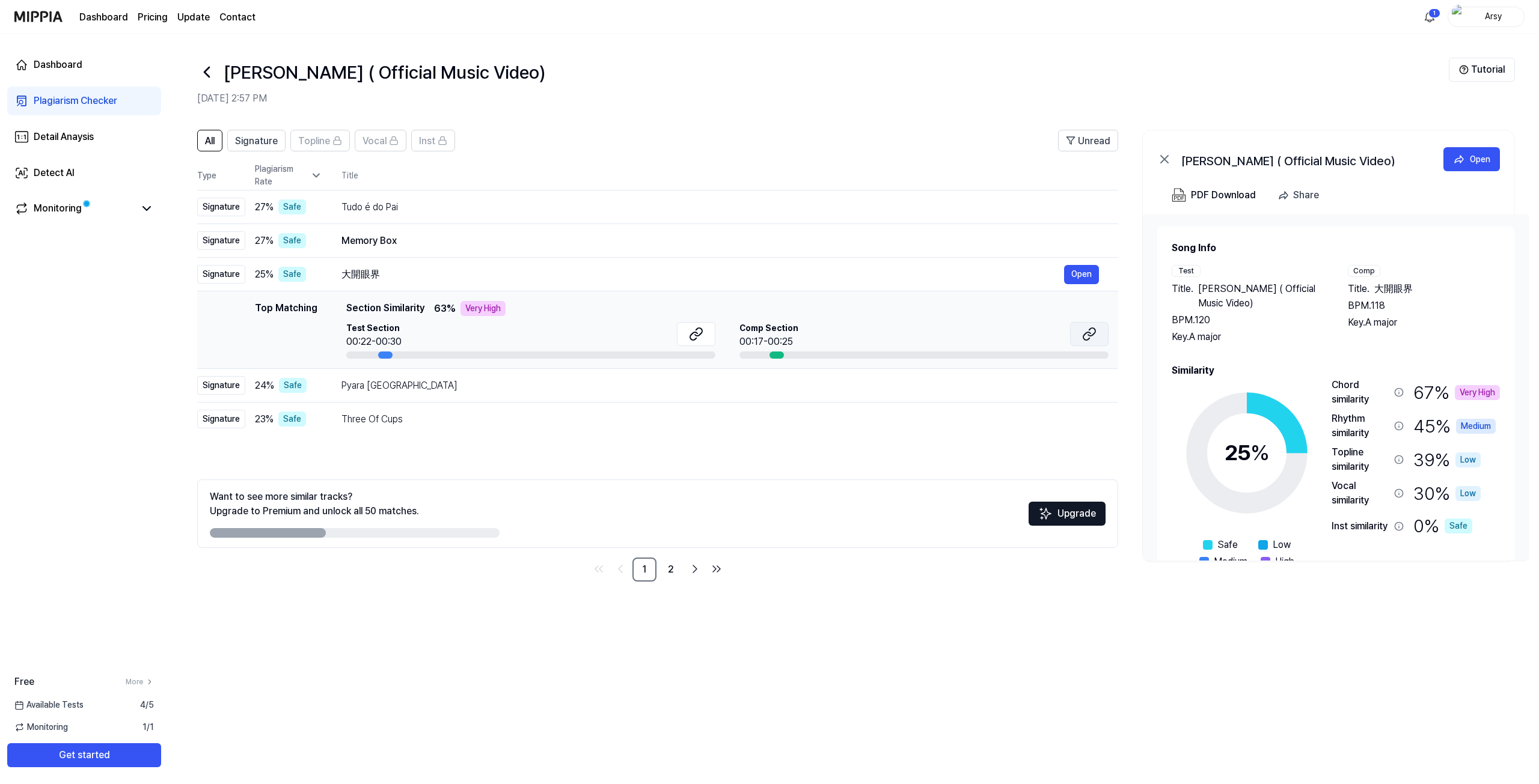
click at [1098, 337] on button at bounding box center [1089, 334] width 39 height 24
click at [259, 149] on button "Signature" at bounding box center [257, 140] width 58 height 21
click at [210, 140] on span "All" at bounding box center [210, 141] width 9 height 15
